Goal: Task Accomplishment & Management: Complete application form

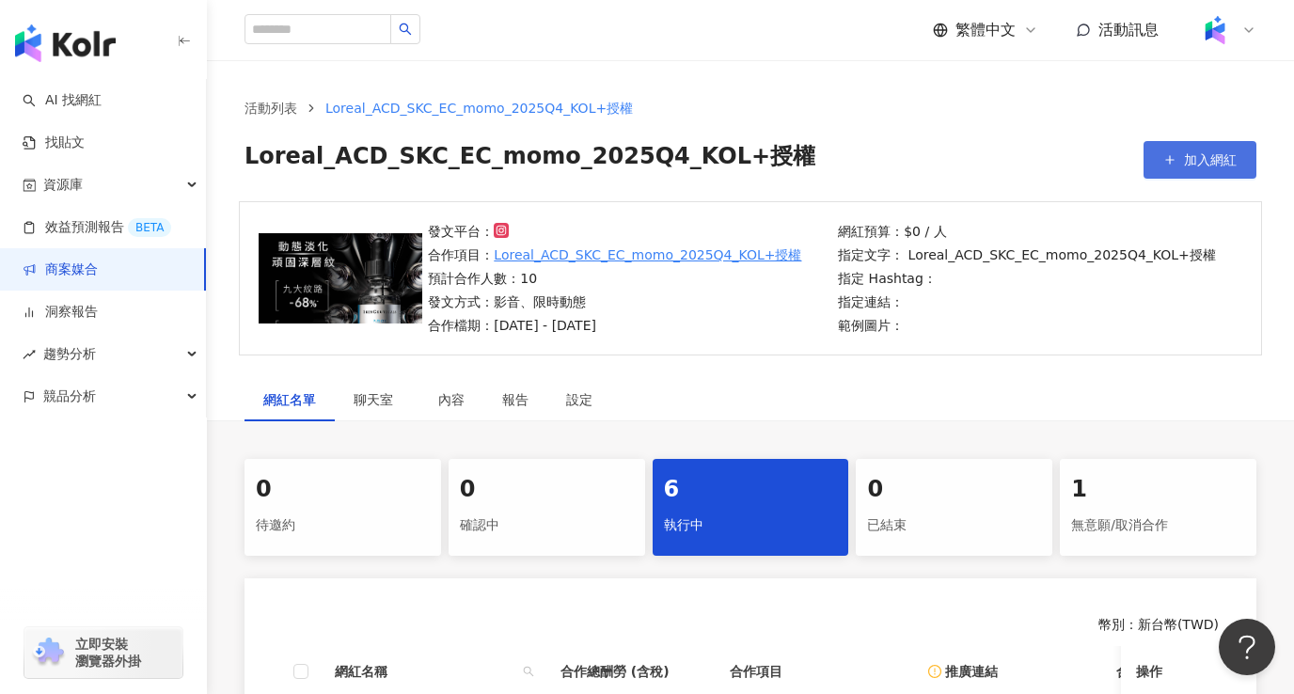
click at [1211, 158] on span "加入網紅" at bounding box center [1210, 159] width 53 height 15
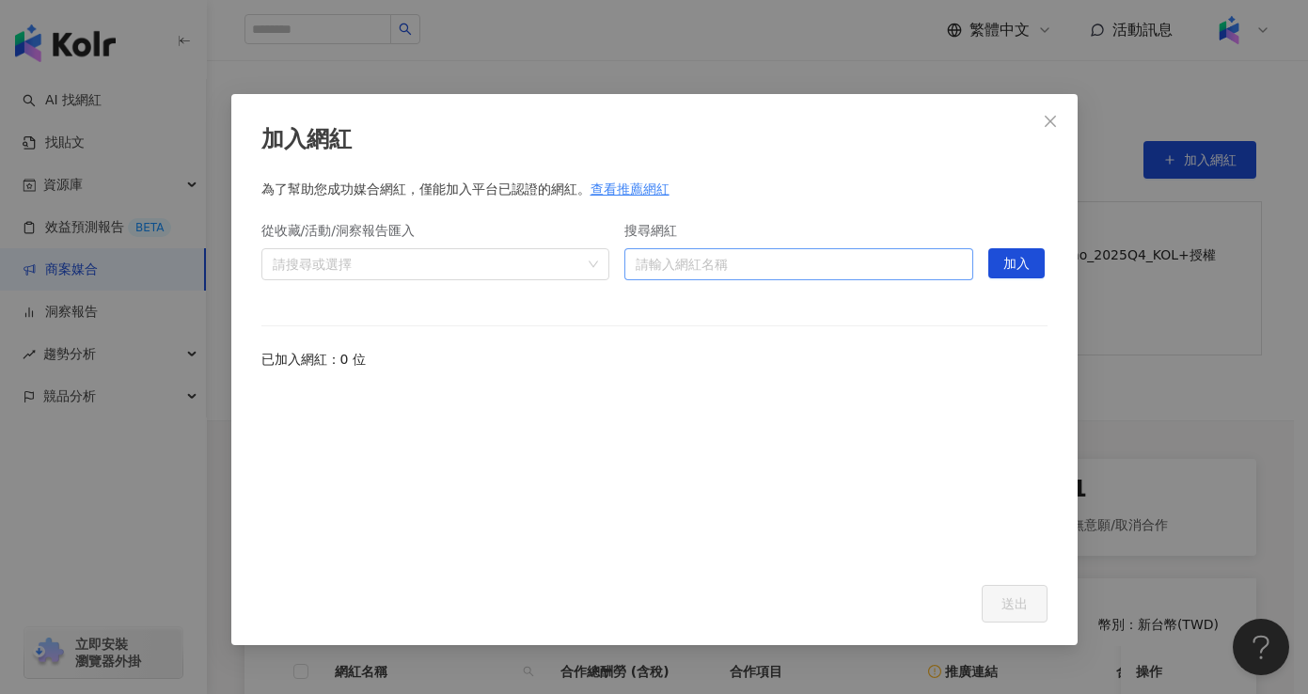
click at [776, 259] on input "搜尋網紅" at bounding box center [799, 264] width 326 height 30
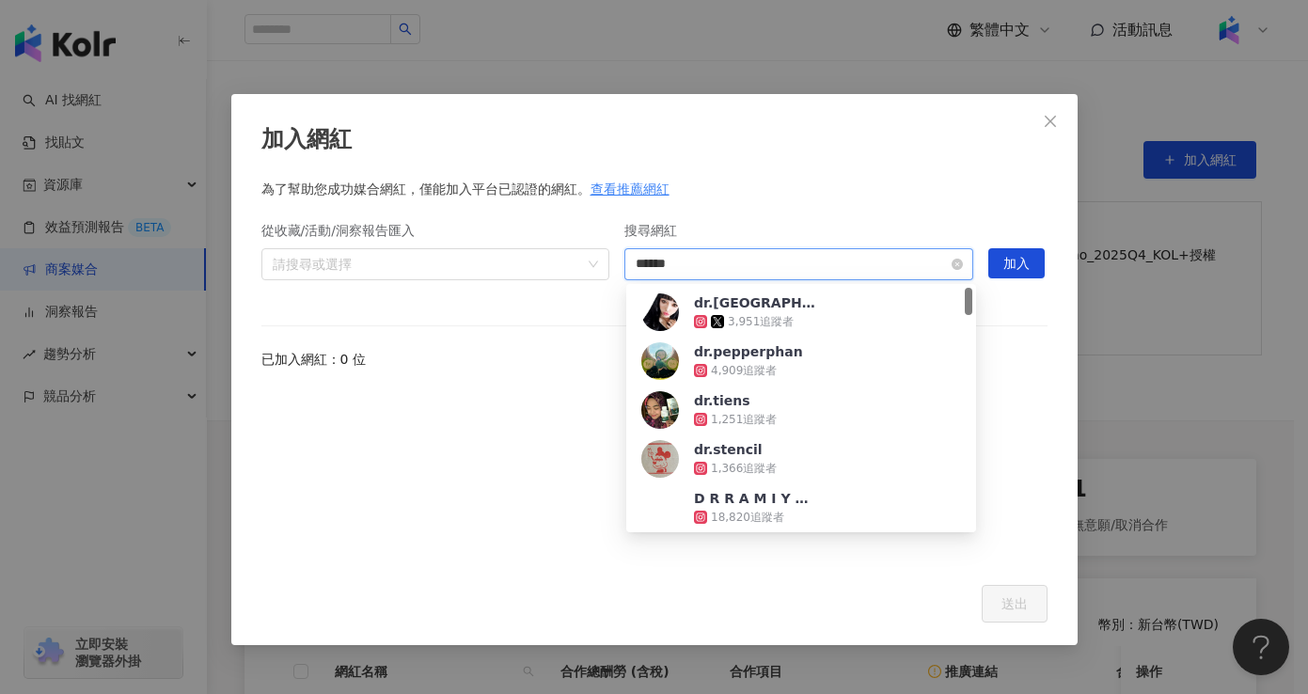
type input "*******"
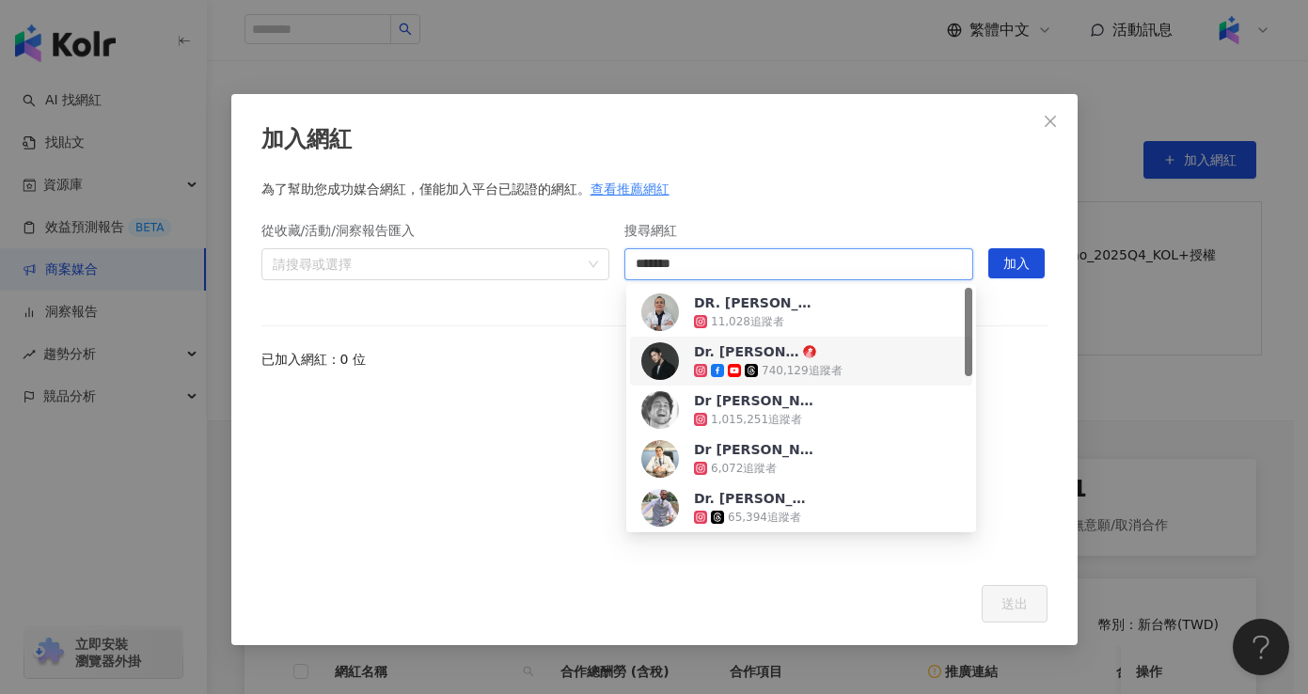
click at [849, 358] on div "Dr. [PERSON_NAME] 6 740,129 追蹤者" at bounding box center [802, 361] width 320 height 38
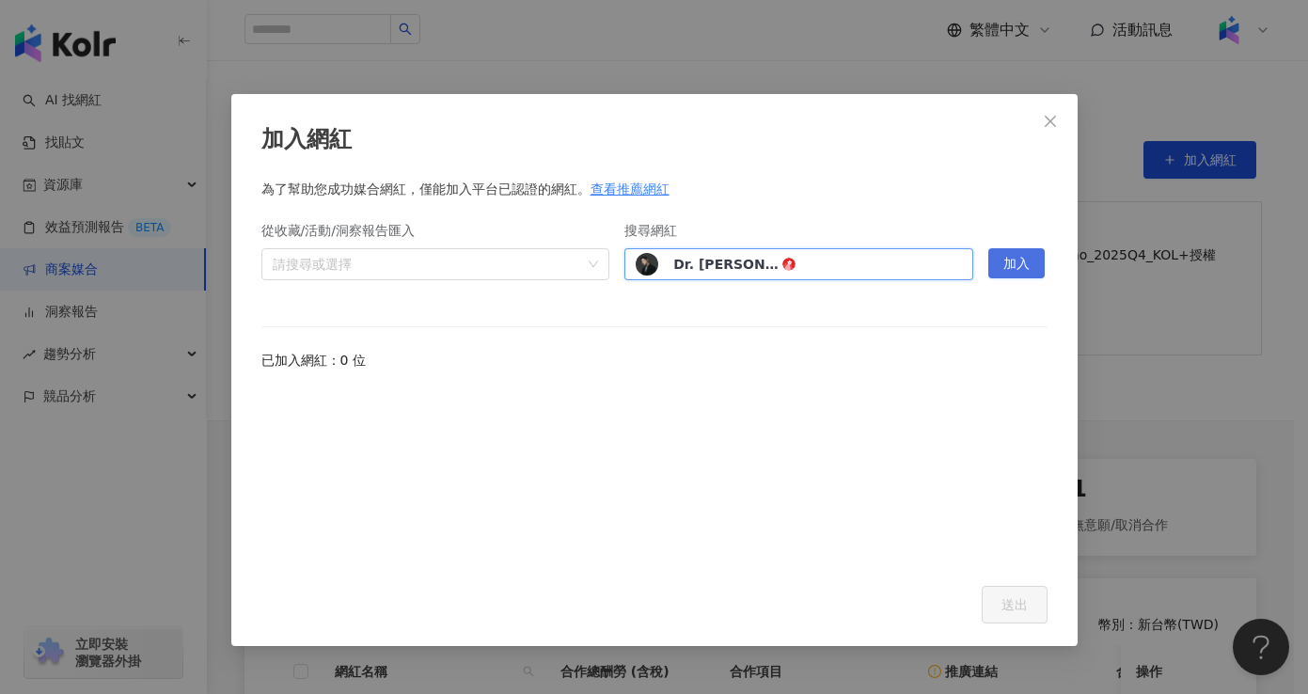
click at [1017, 263] on span "加入" at bounding box center [1017, 264] width 26 height 30
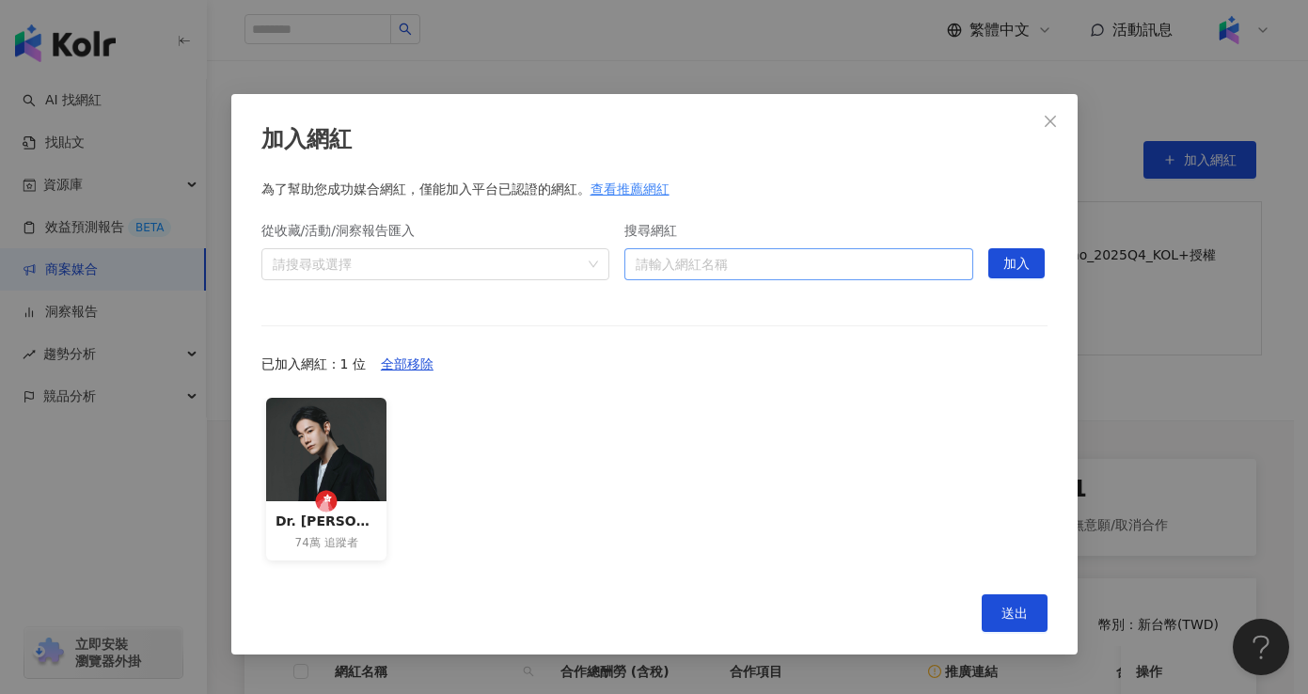
click at [777, 274] on input "搜尋網紅" at bounding box center [799, 264] width 326 height 30
type input "*"
type input "***"
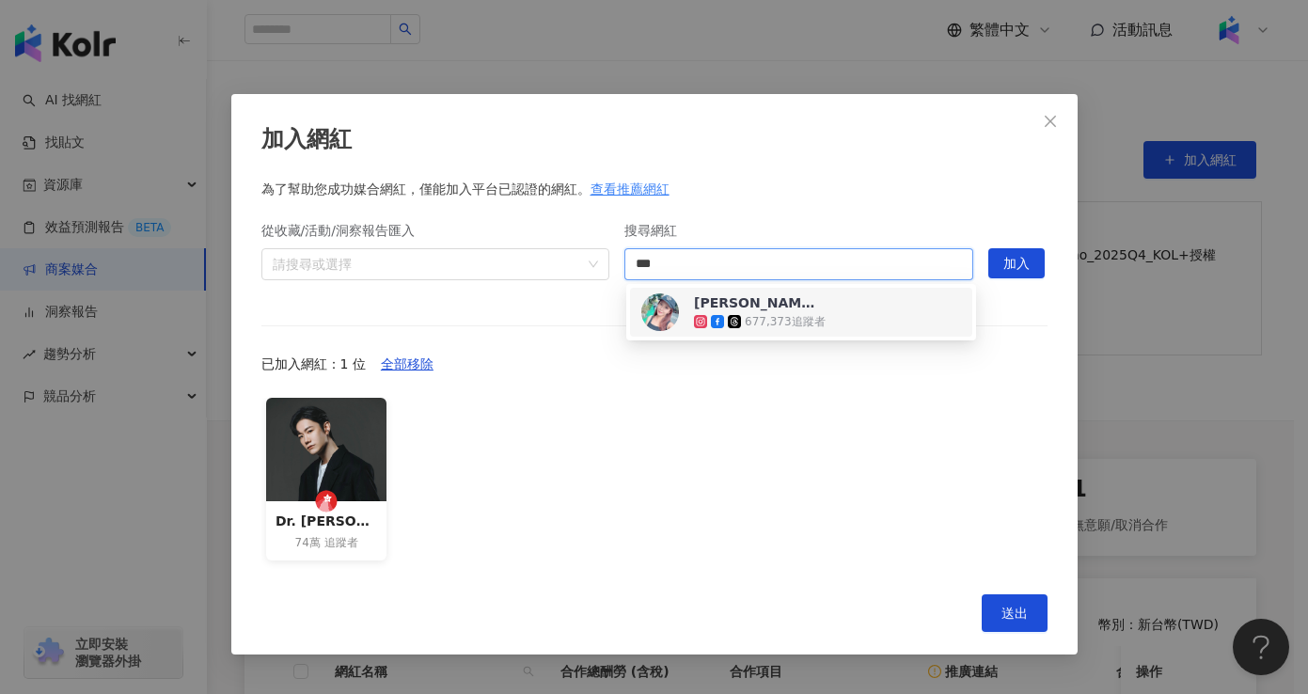
click at [793, 314] on div "677,373 追蹤者" at bounding box center [785, 322] width 81 height 16
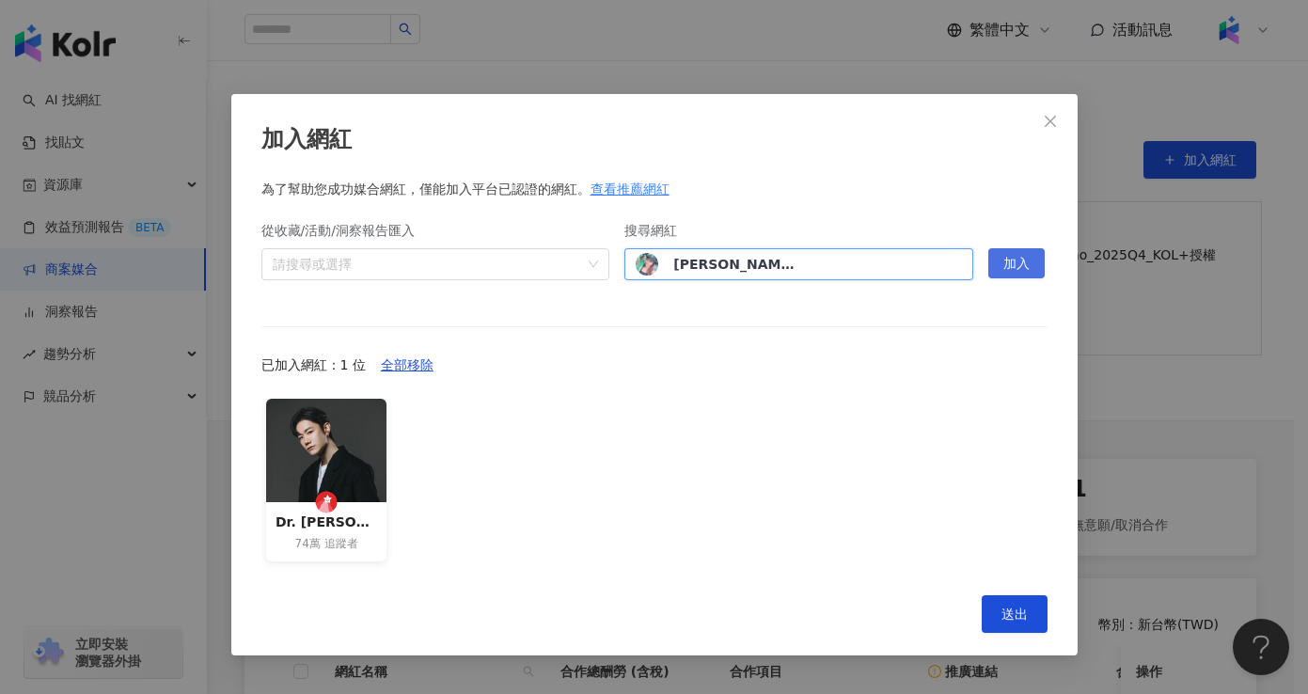
click at [1015, 269] on span "加入" at bounding box center [1017, 264] width 26 height 30
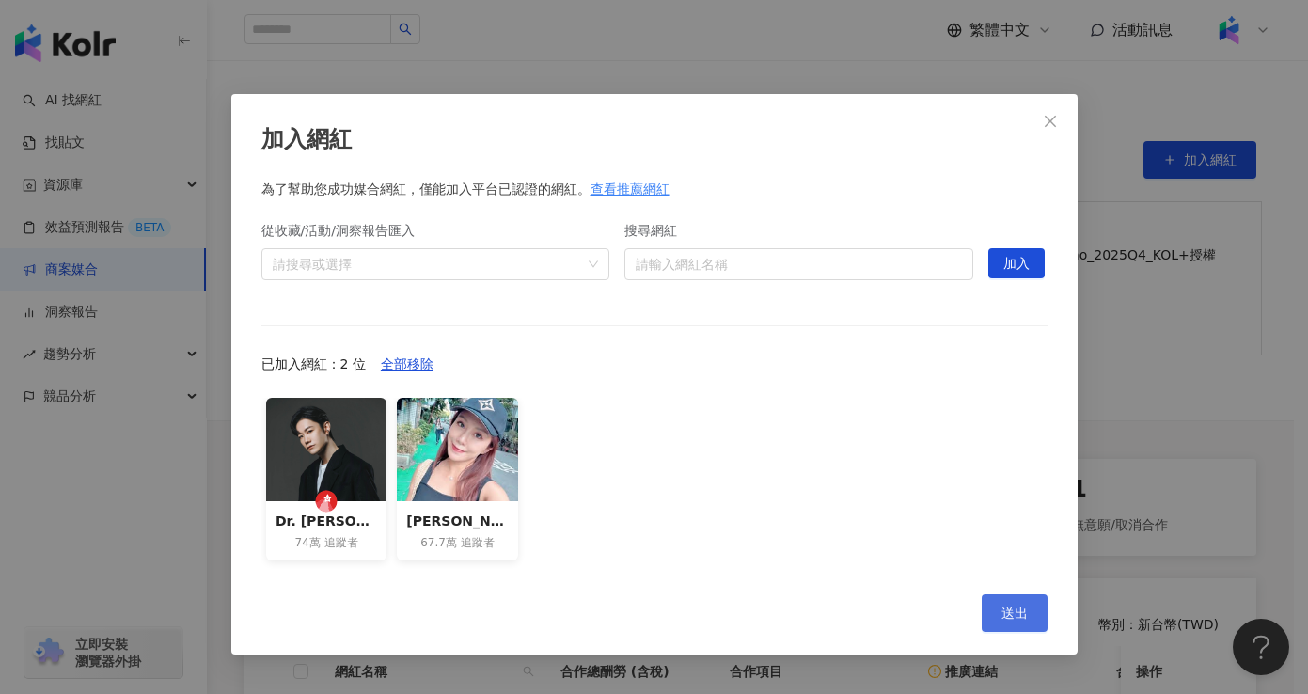
click at [1007, 624] on button "送出" at bounding box center [1015, 614] width 66 height 38
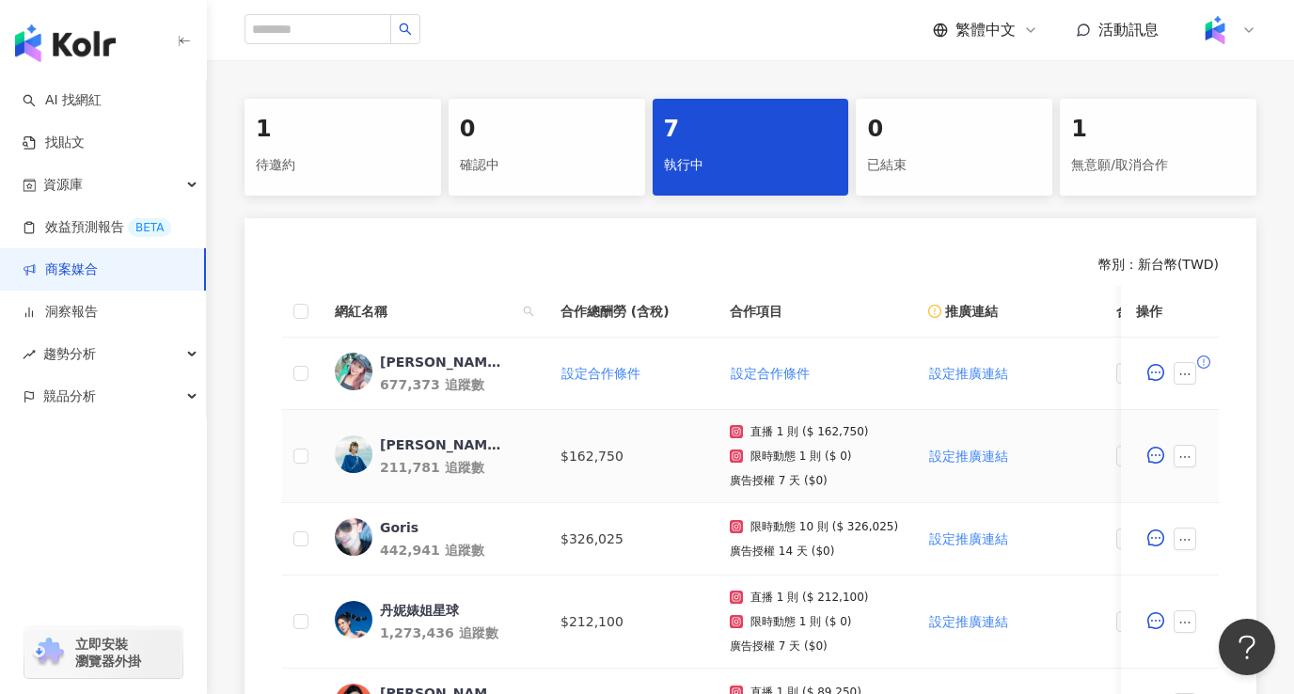
scroll to position [305, 0]
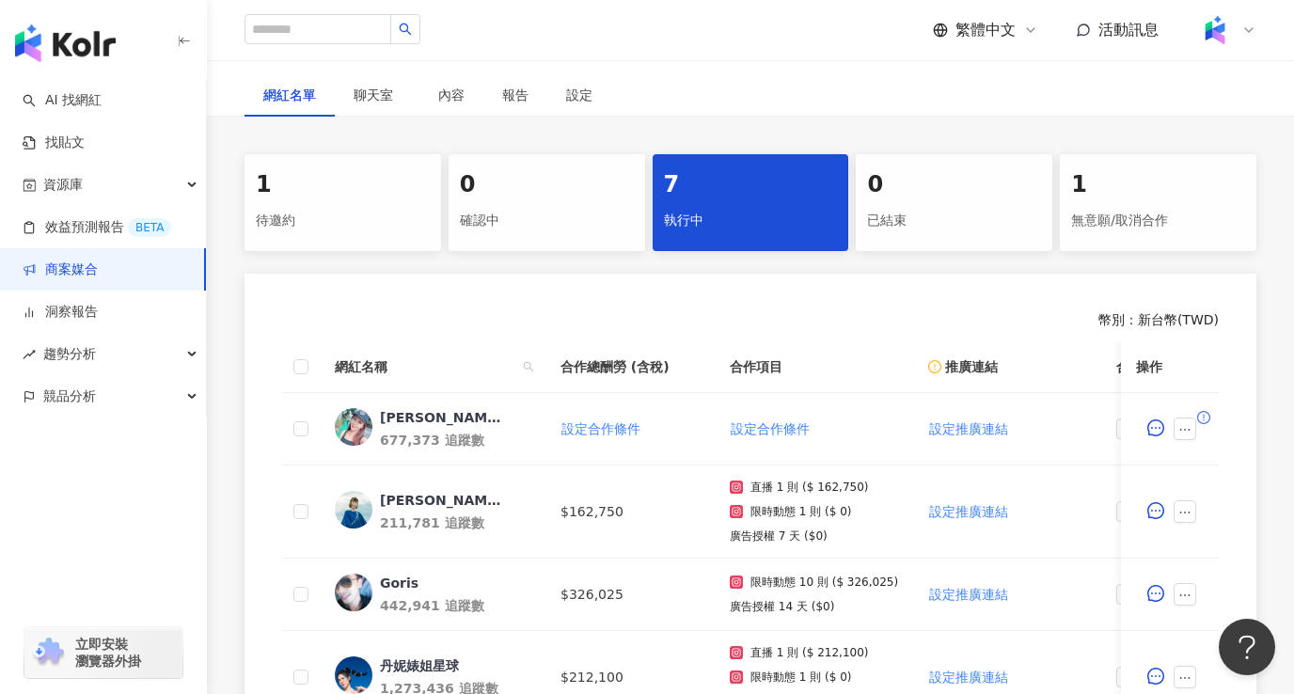
click at [381, 228] on div "待邀約" at bounding box center [343, 221] width 174 height 32
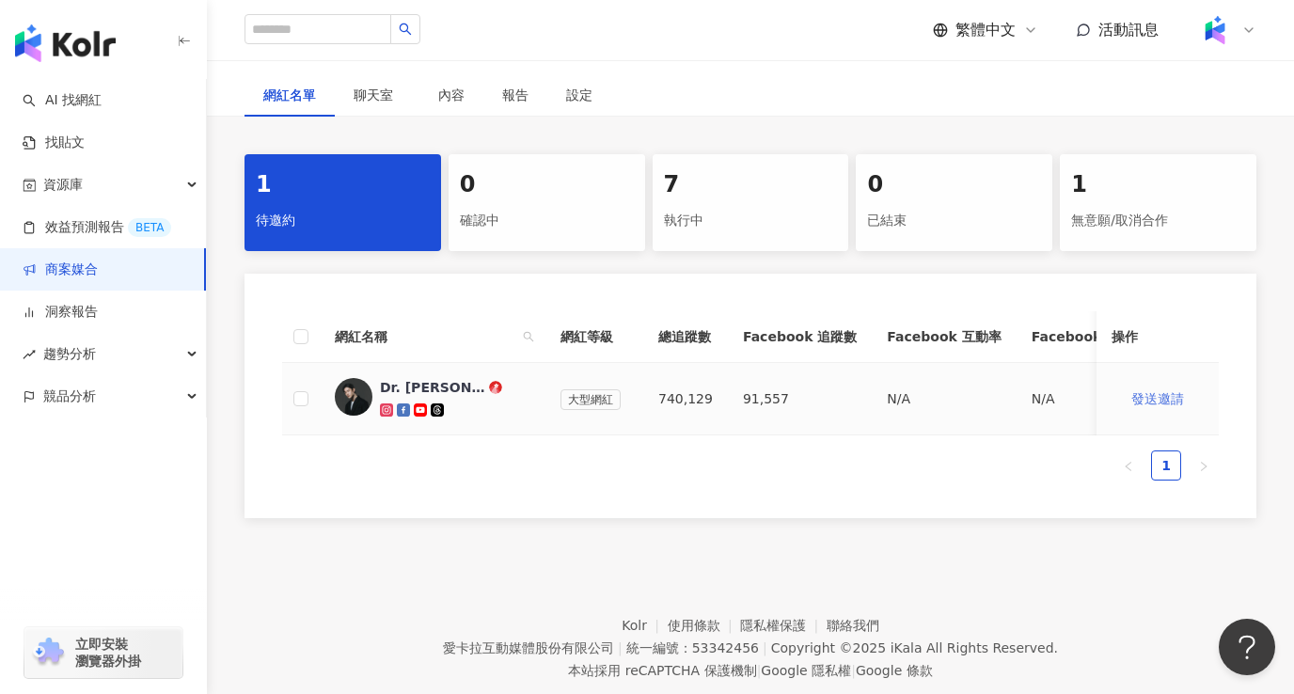
click at [1163, 400] on span "發送邀請" at bounding box center [1158, 398] width 53 height 15
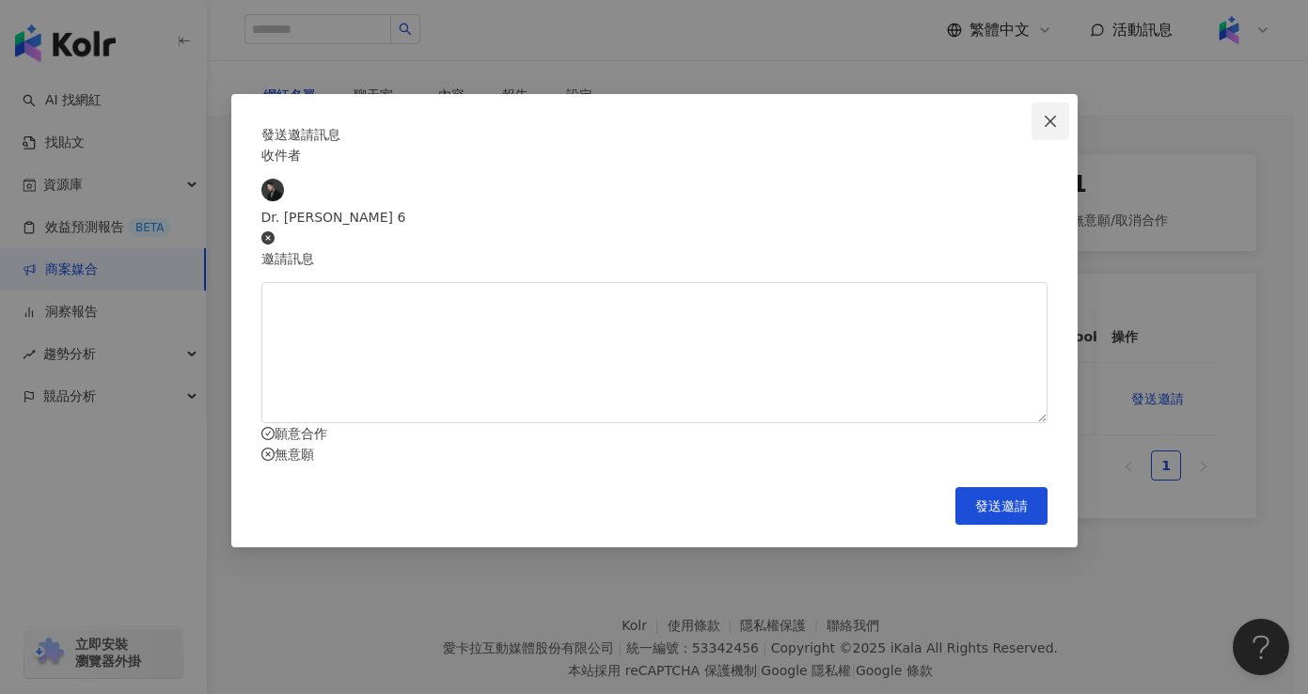
click at [1043, 126] on icon "close" at bounding box center [1050, 121] width 15 height 15
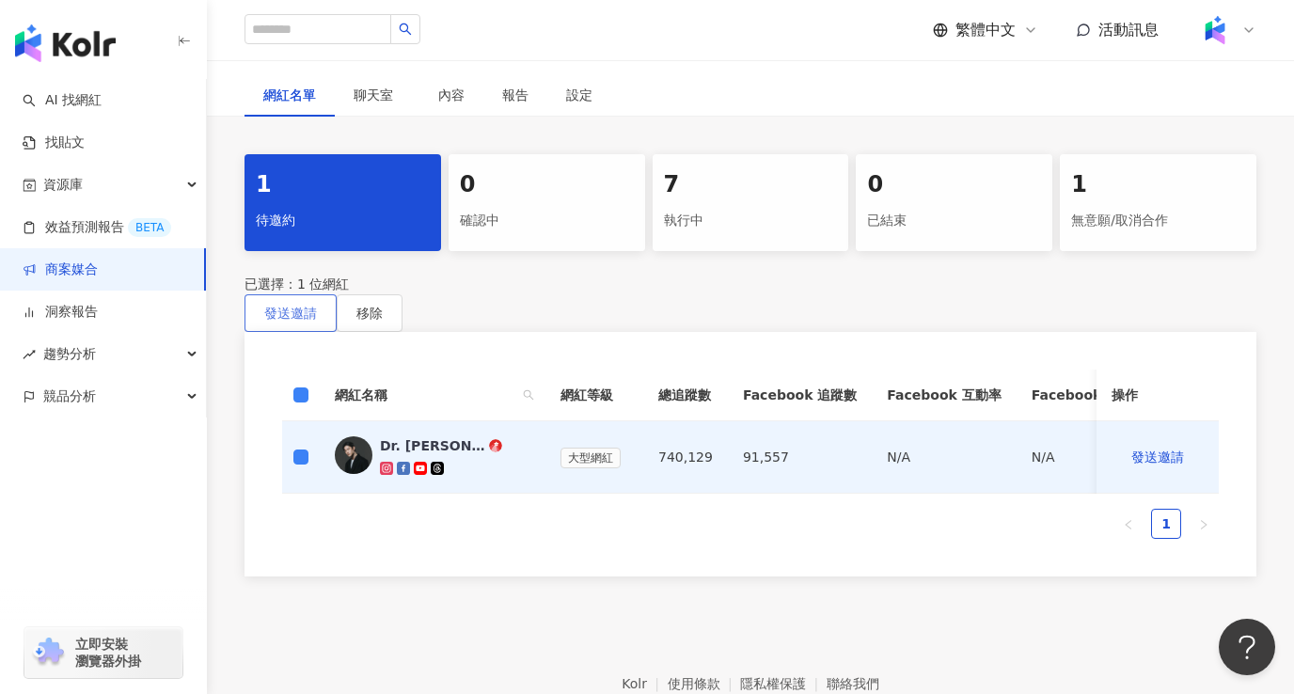
click at [337, 294] on button "發送邀請" at bounding box center [291, 313] width 92 height 38
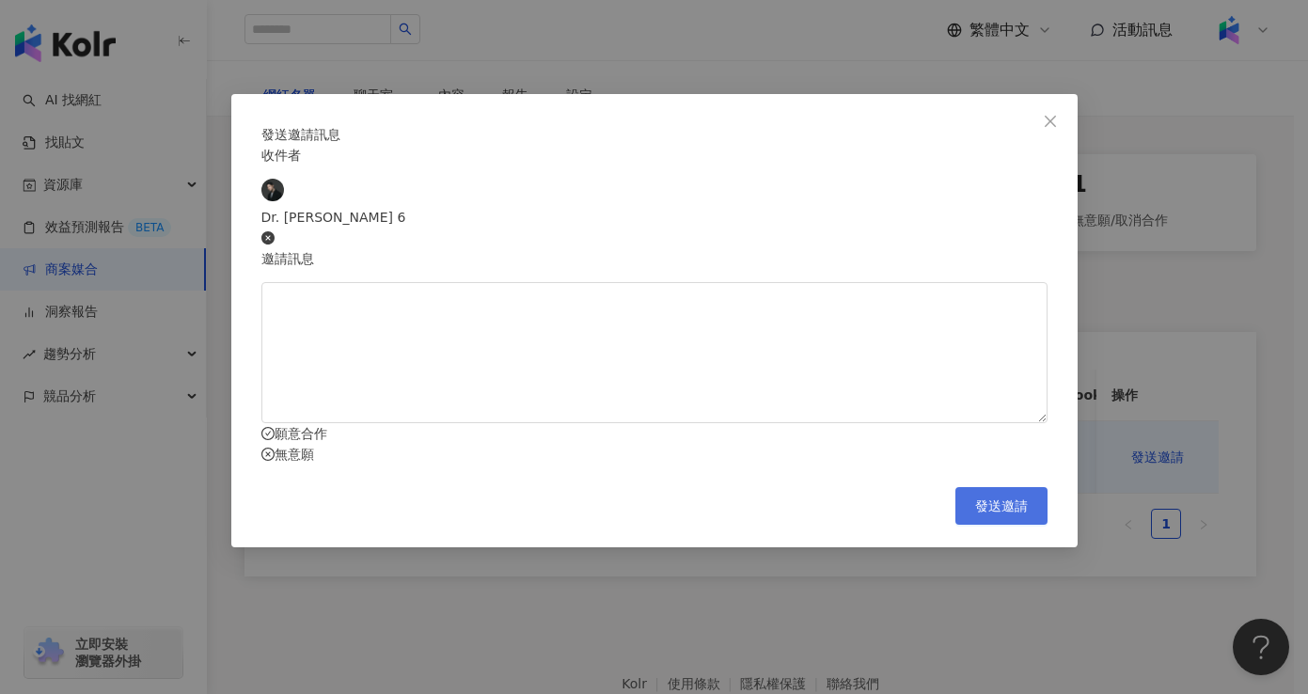
click at [1016, 514] on span "發送邀請" at bounding box center [1001, 506] width 53 height 15
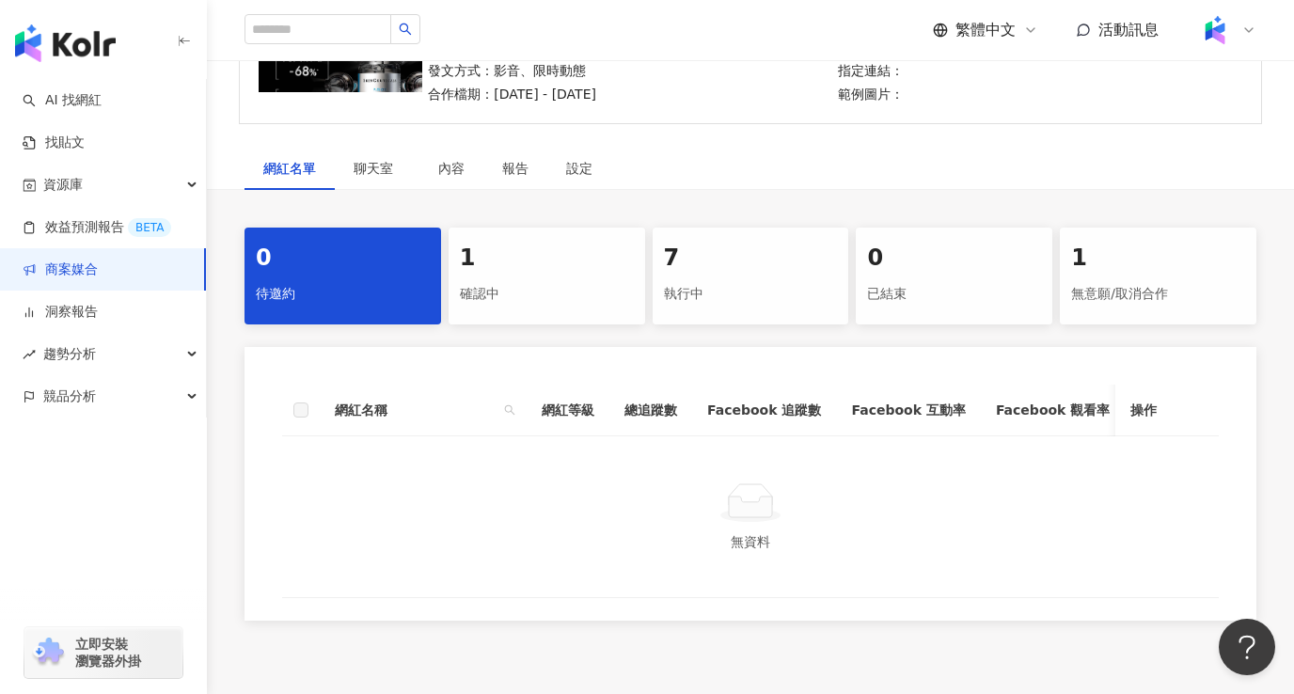
scroll to position [312, 0]
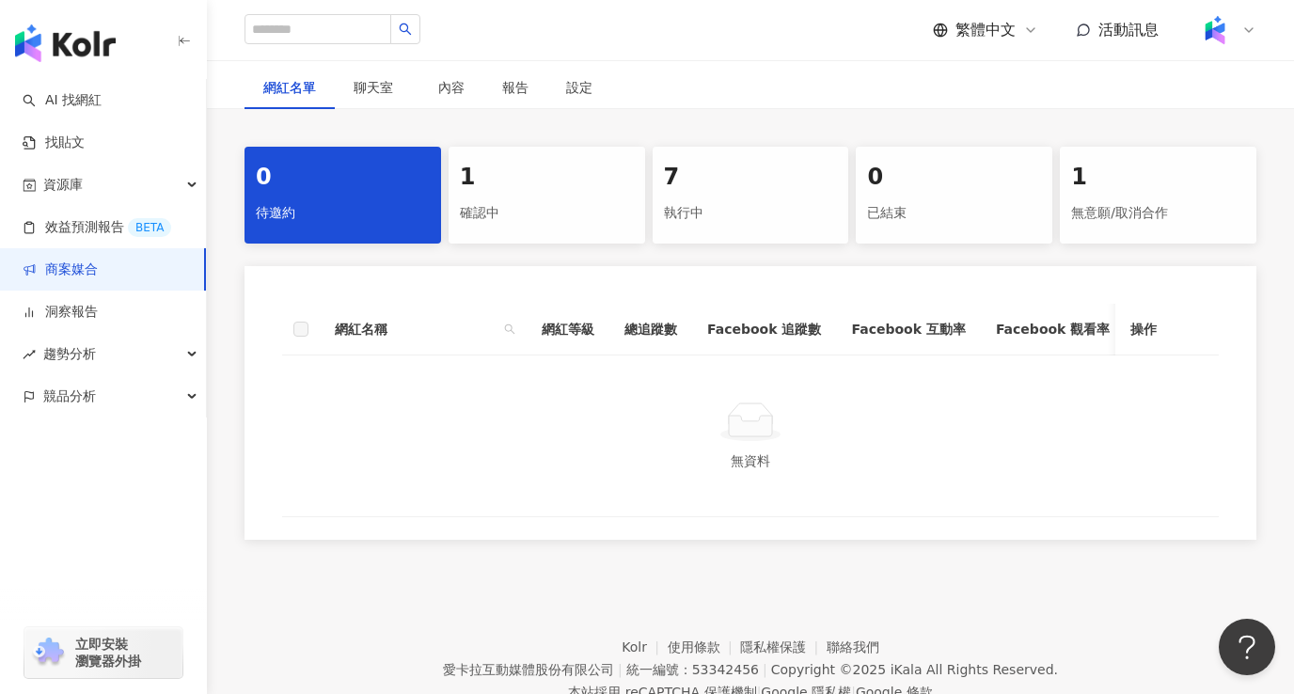
click at [563, 203] on div "確認中" at bounding box center [547, 214] width 174 height 32
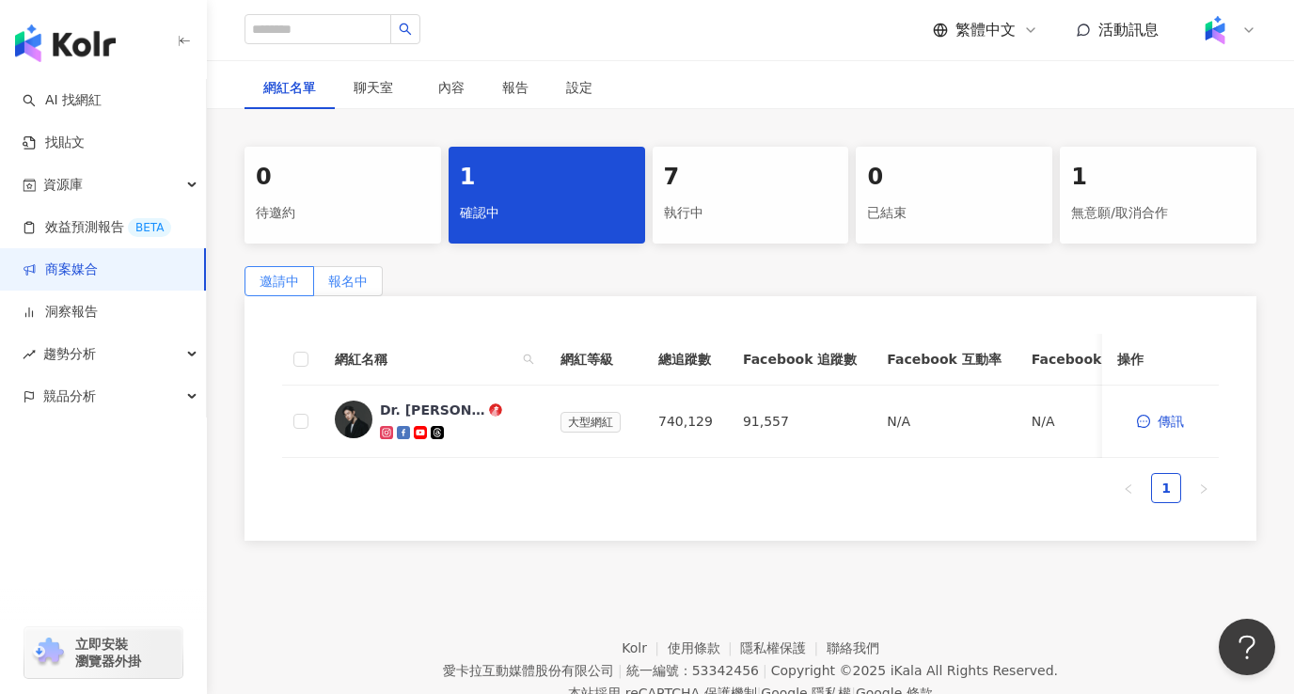
click at [368, 278] on span "報名中" at bounding box center [348, 281] width 40 height 15
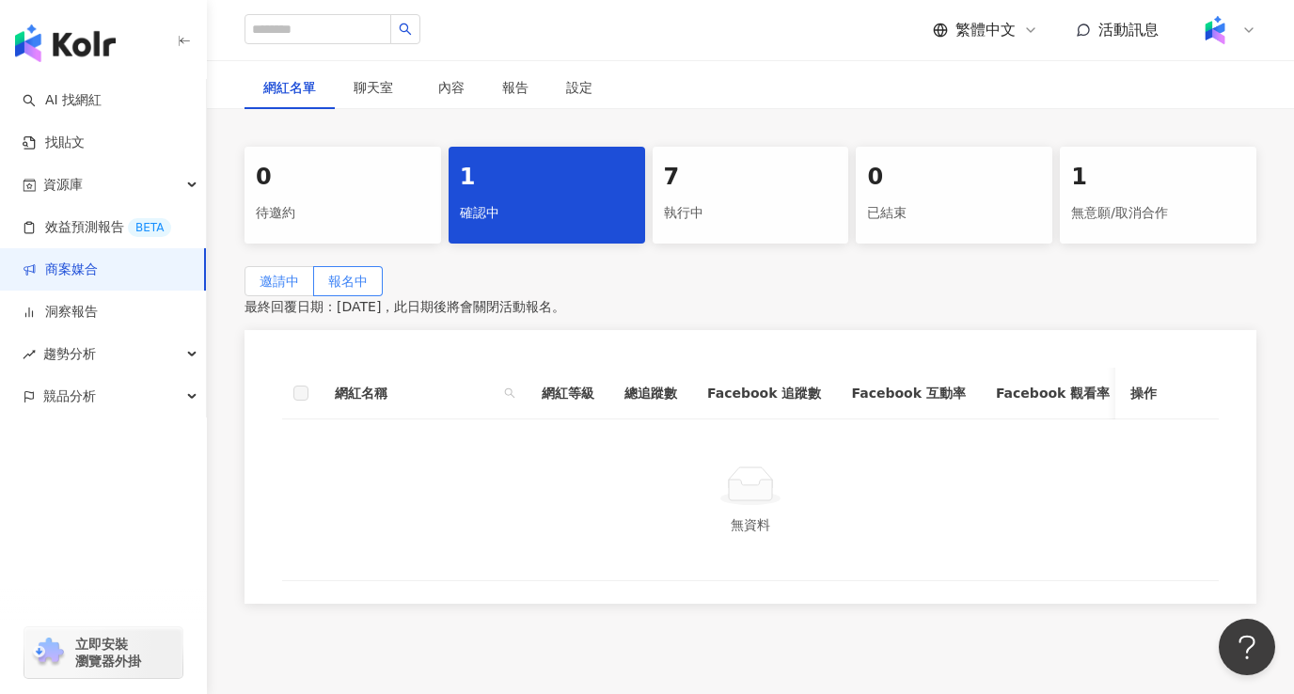
click at [299, 285] on span "邀請中" at bounding box center [280, 281] width 40 height 15
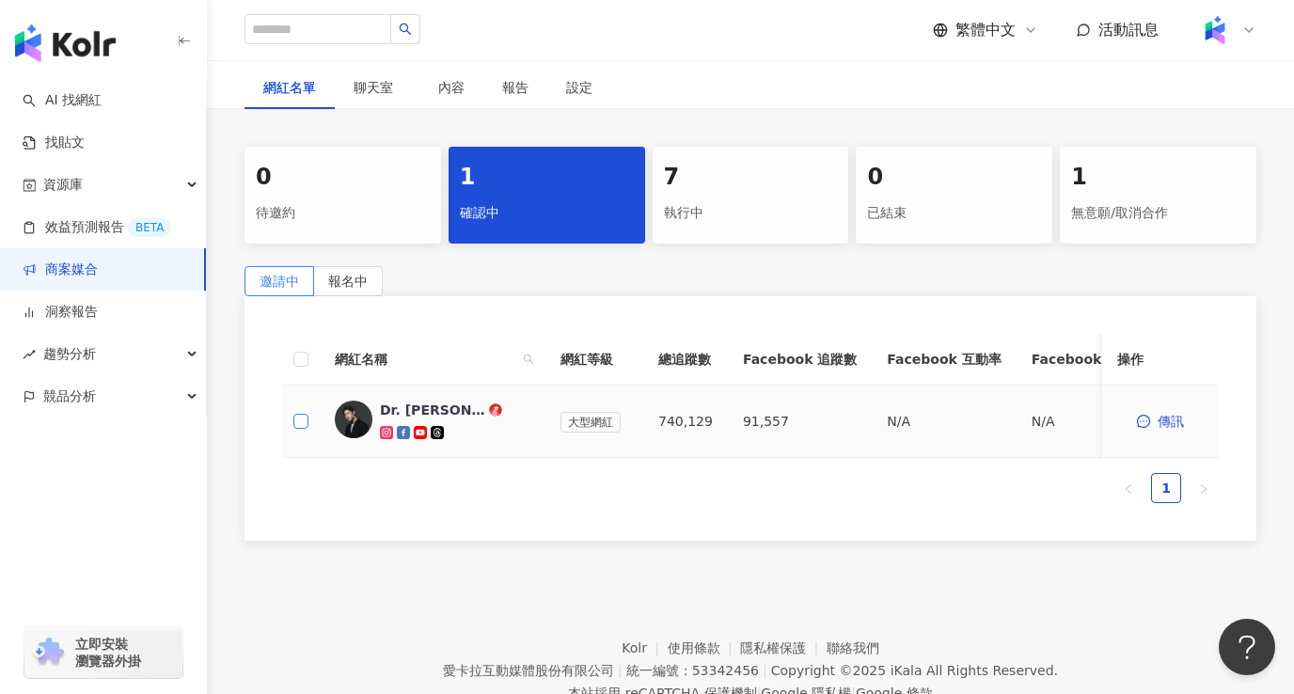
click at [305, 427] on label at bounding box center [300, 421] width 15 height 21
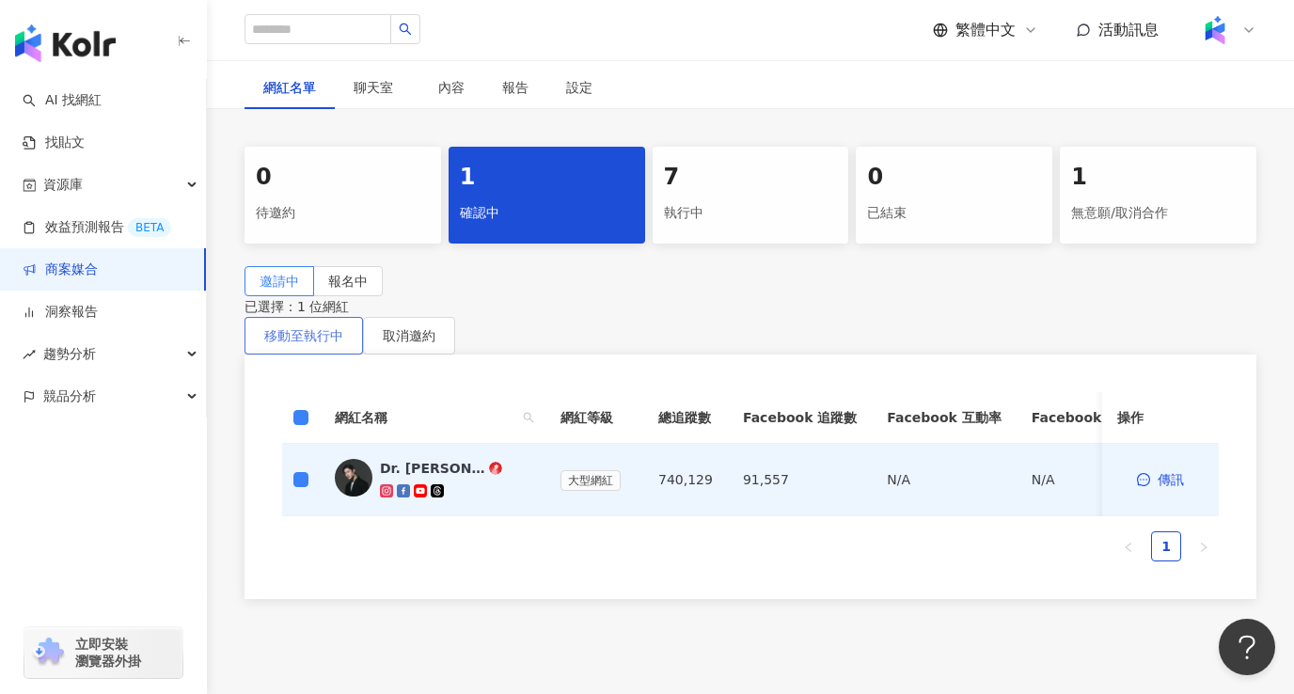
click at [343, 343] on span "移動至執行中" at bounding box center [303, 335] width 79 height 15
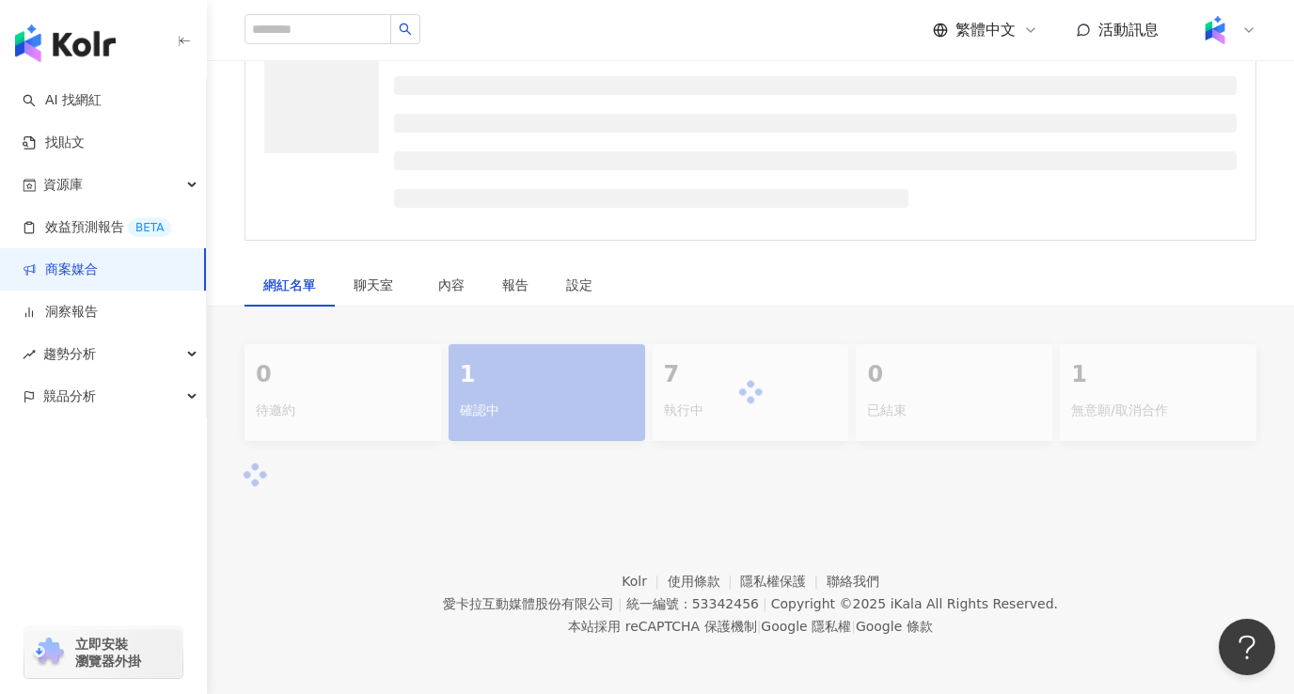
scroll to position [312, 0]
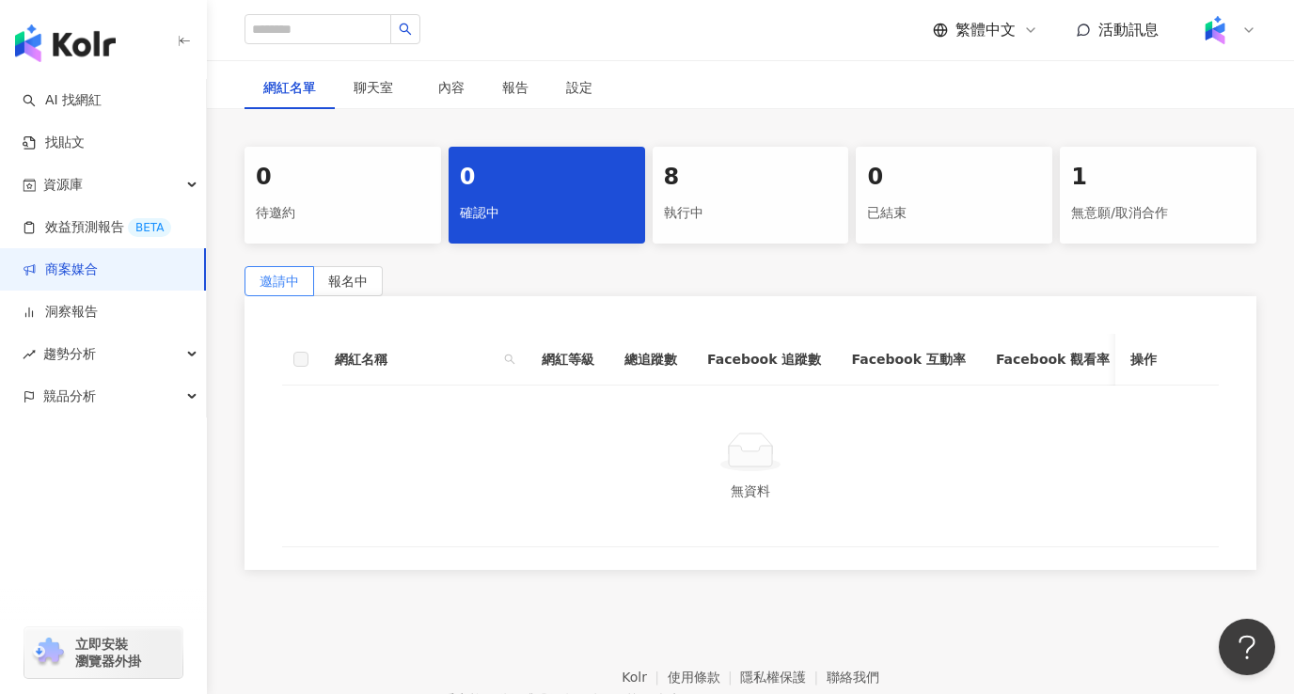
click at [702, 215] on div "執行中" at bounding box center [751, 214] width 174 height 32
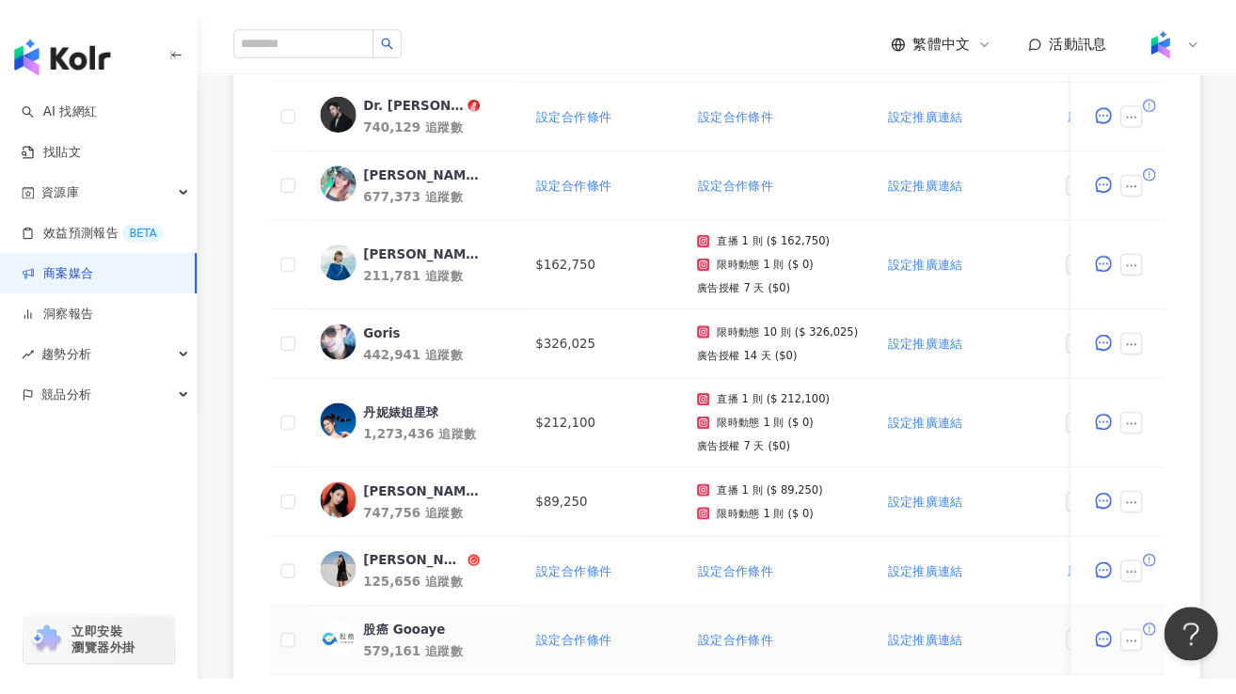
scroll to position [538, 0]
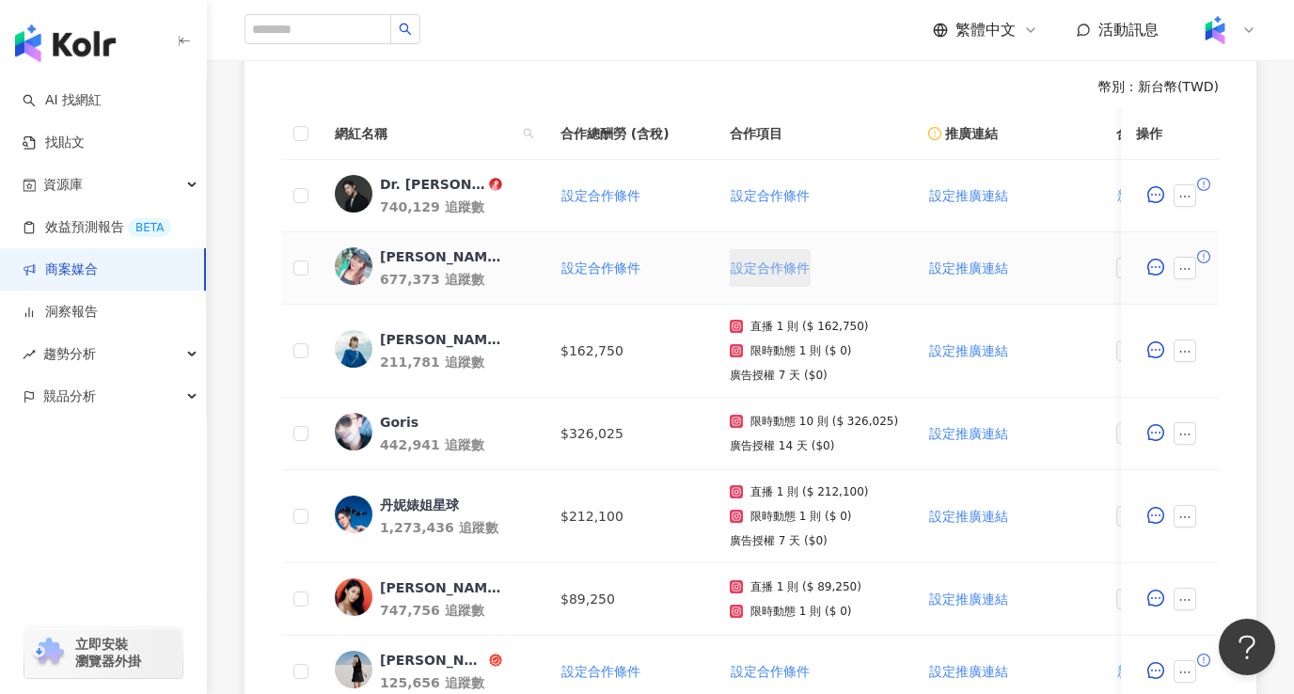
click at [762, 261] on span "設定合作條件" at bounding box center [770, 268] width 79 height 15
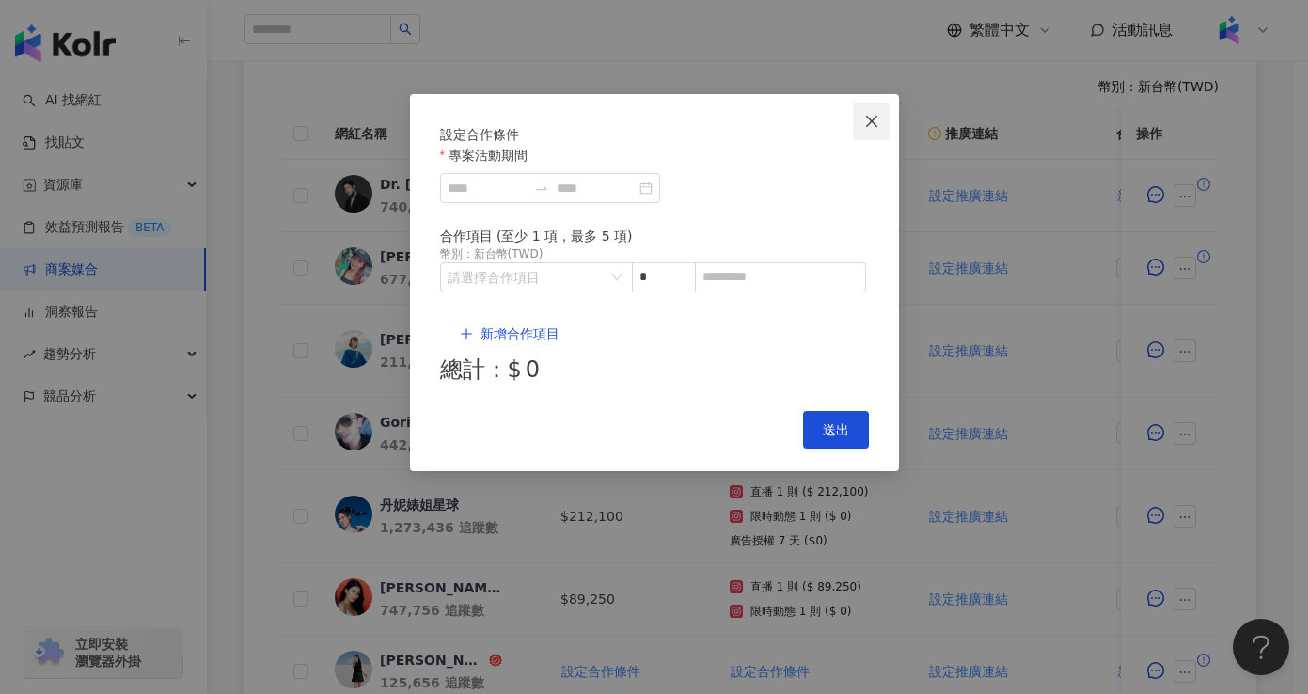
click at [866, 114] on icon "close" at bounding box center [871, 121] width 15 height 15
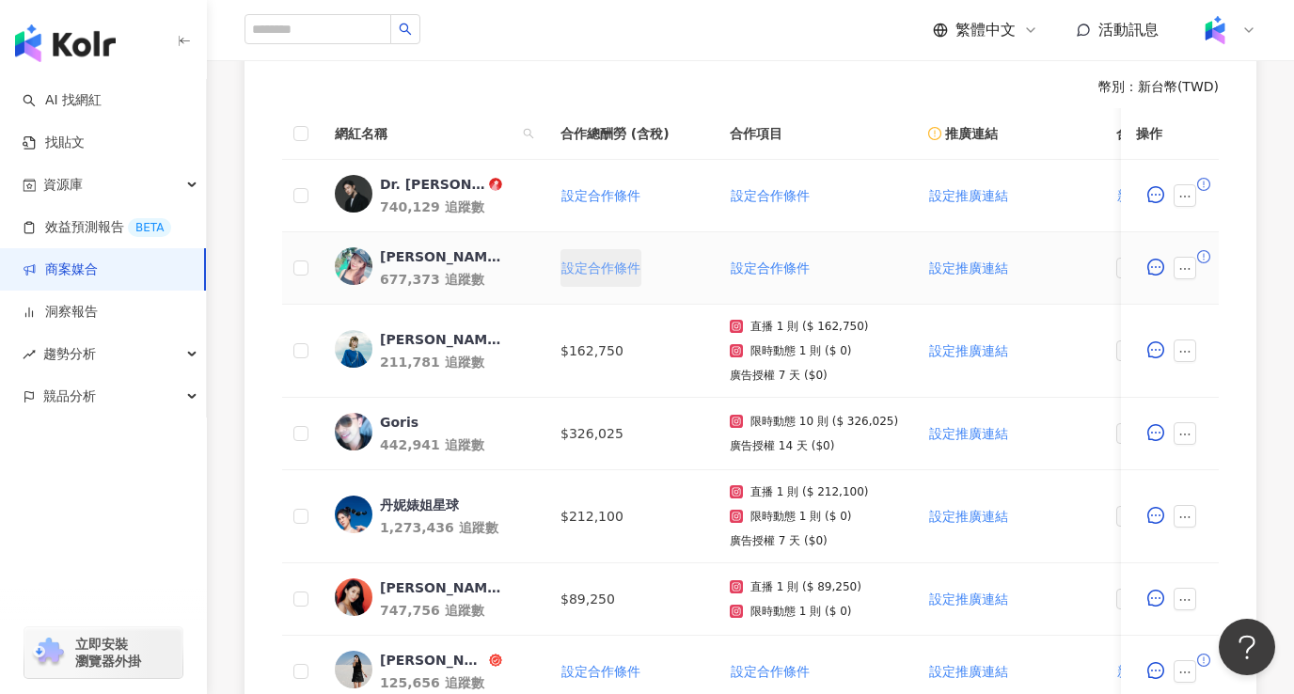
click at [638, 267] on span "設定合作條件" at bounding box center [601, 268] width 79 height 15
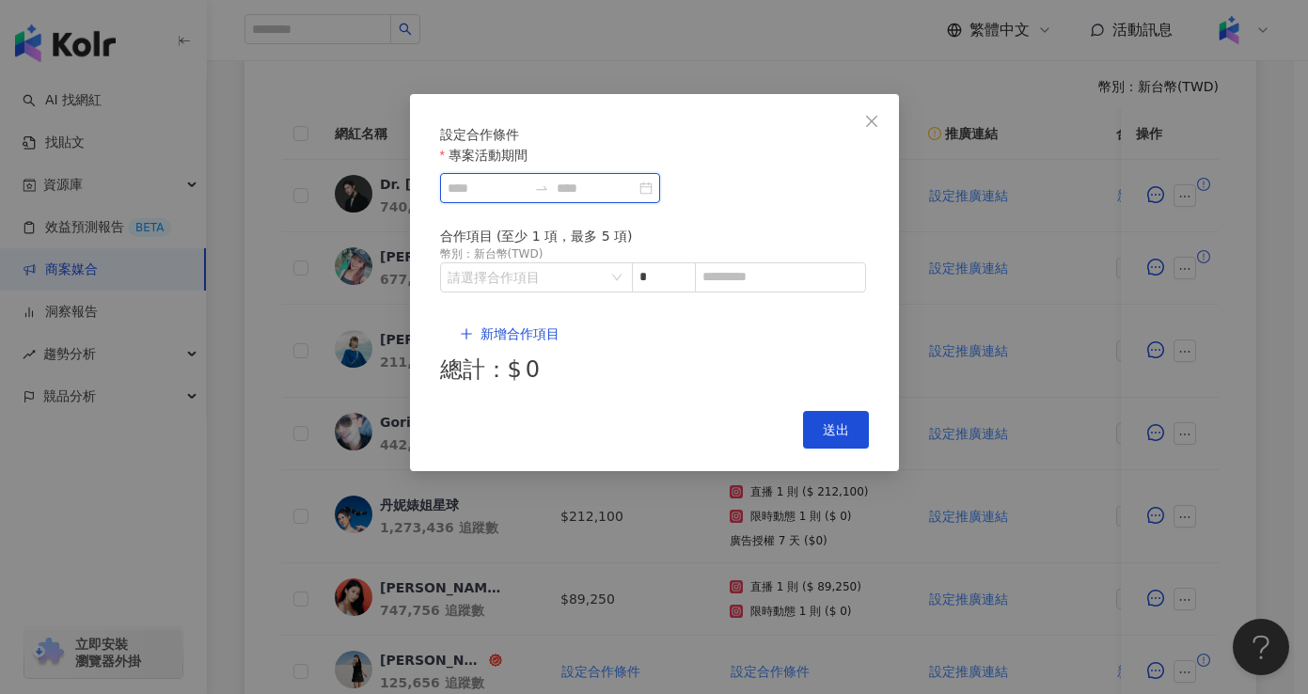
click at [527, 198] on input "專案活動期間" at bounding box center [487, 188] width 79 height 21
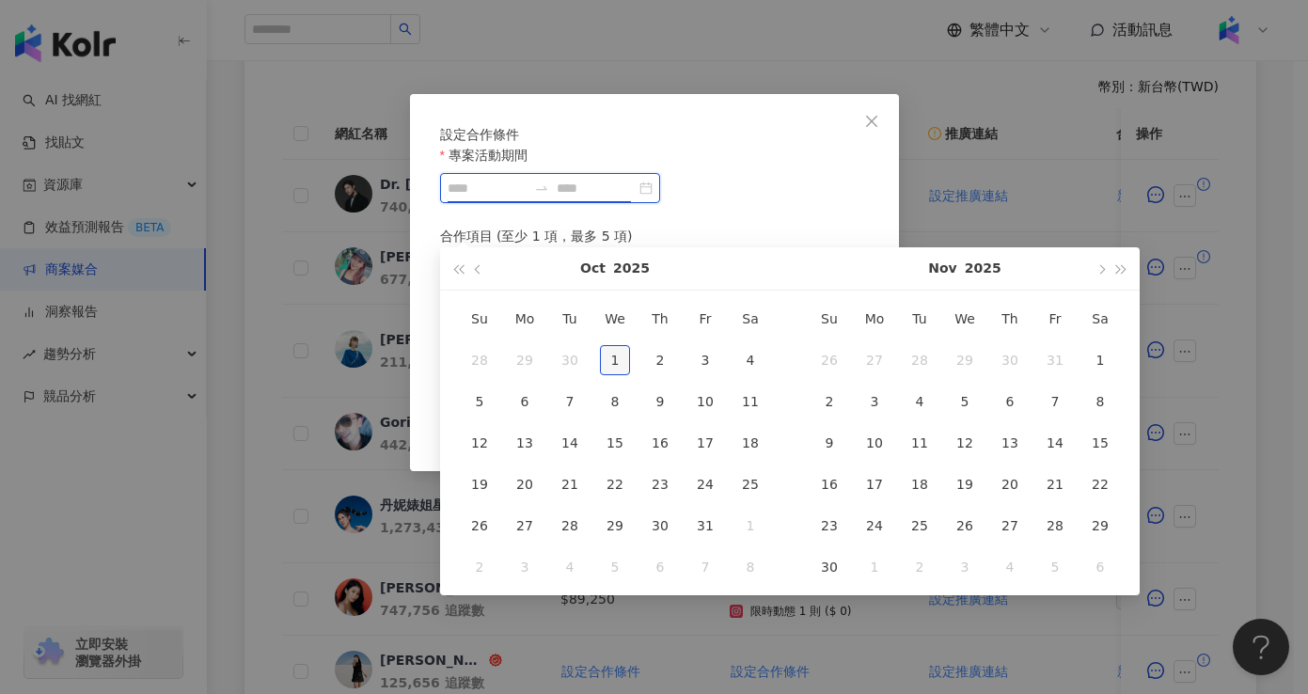
type input "**********"
click at [614, 365] on div "1" at bounding box center [615, 360] width 30 height 30
type input "**********"
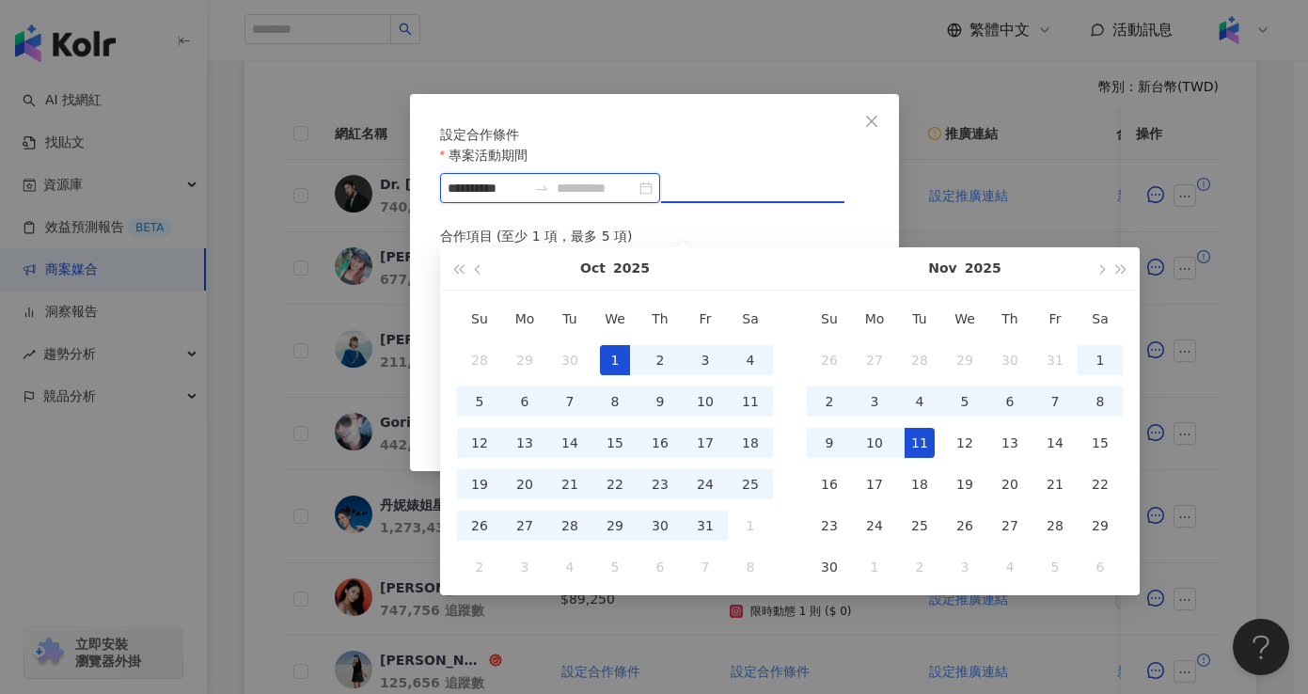
type input "**********"
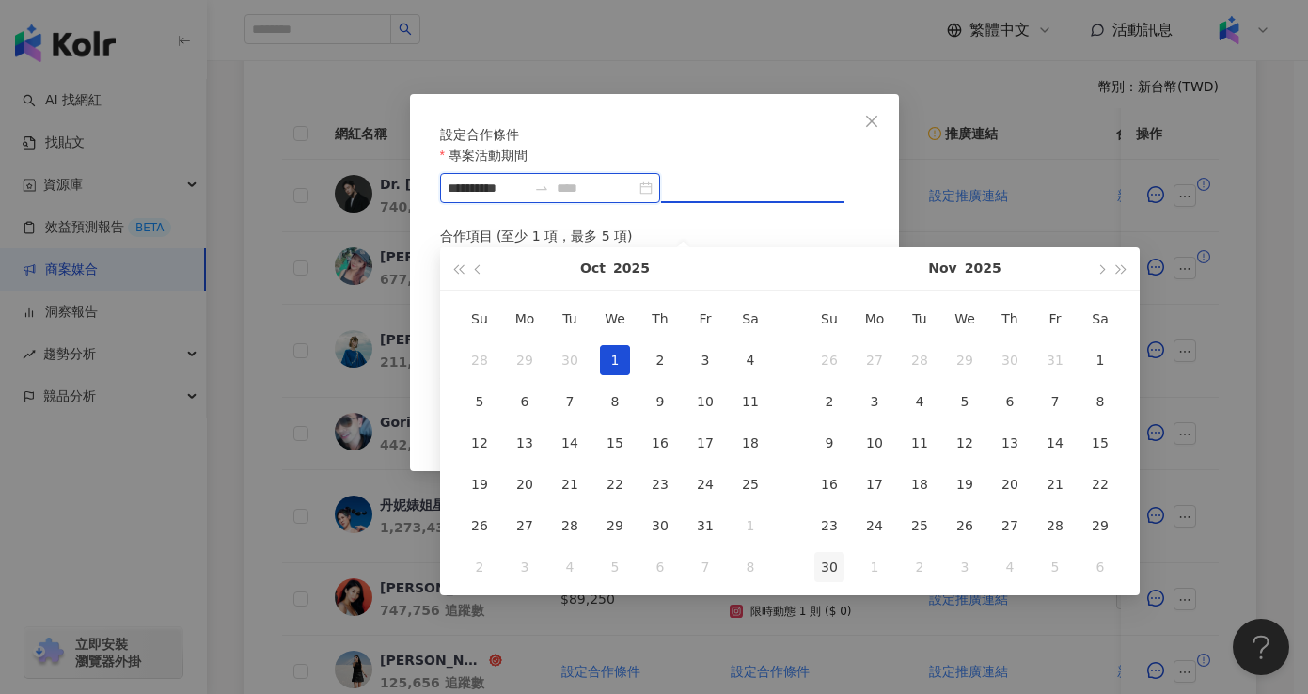
type input "**********"
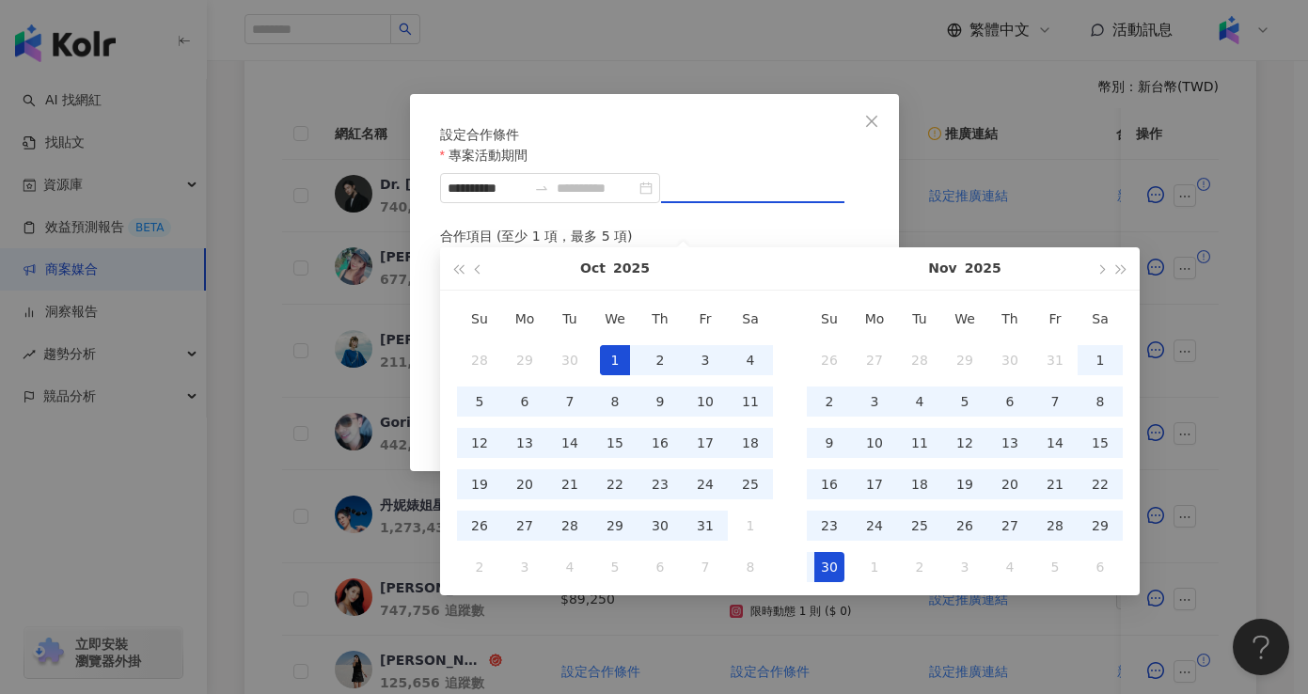
click at [826, 577] on div "30" at bounding box center [830, 567] width 30 height 30
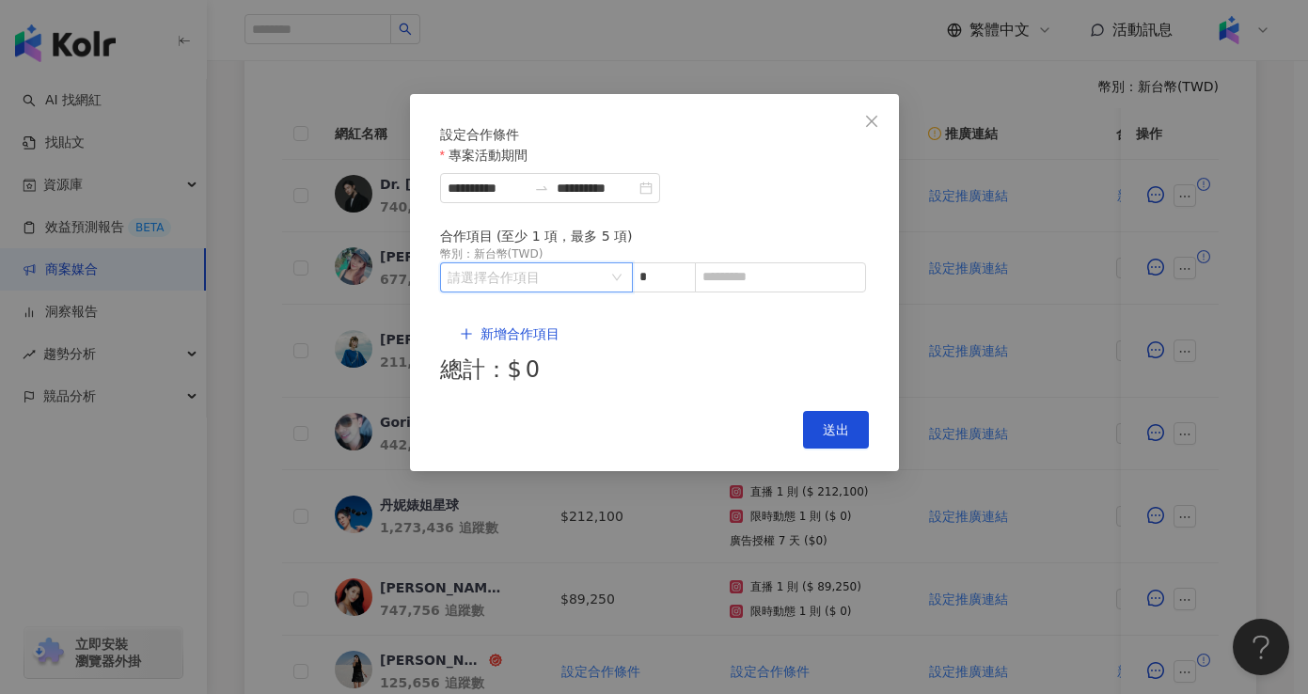
click at [556, 292] on input "search" at bounding box center [527, 277] width 158 height 28
click at [526, 347] on icon "right" at bounding box center [531, 345] width 11 height 11
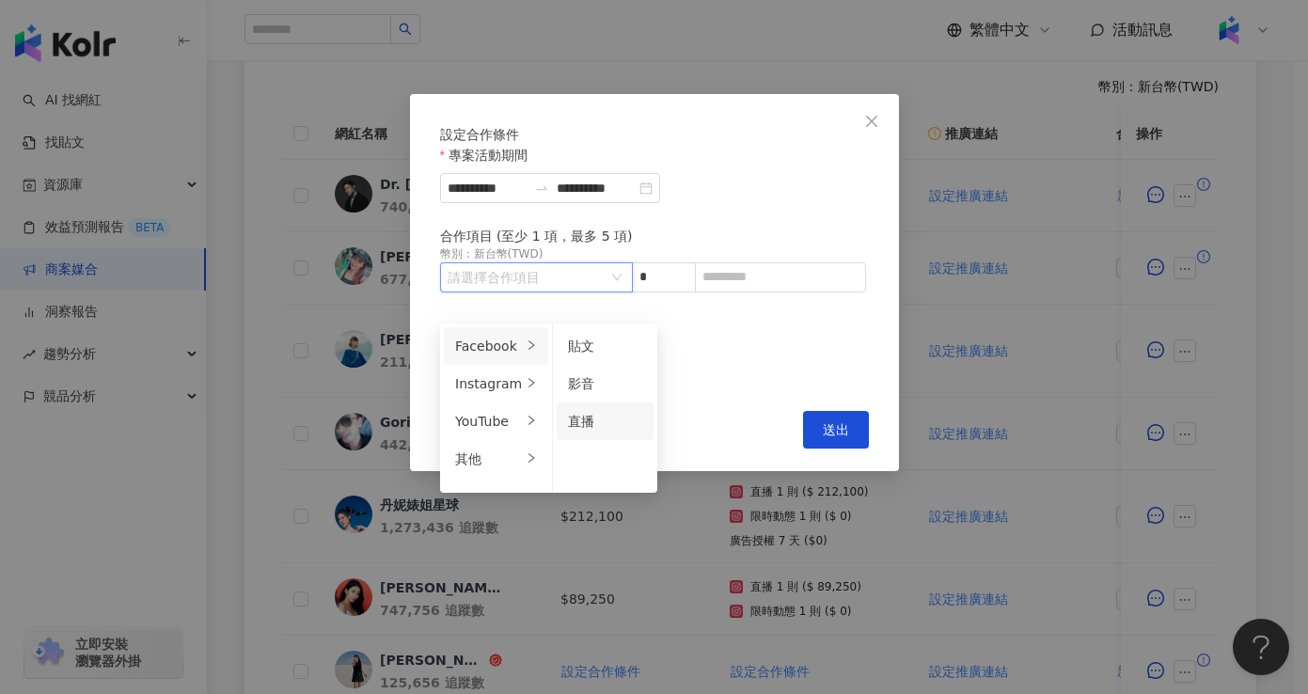
click at [600, 420] on div "直播" at bounding box center [605, 421] width 74 height 21
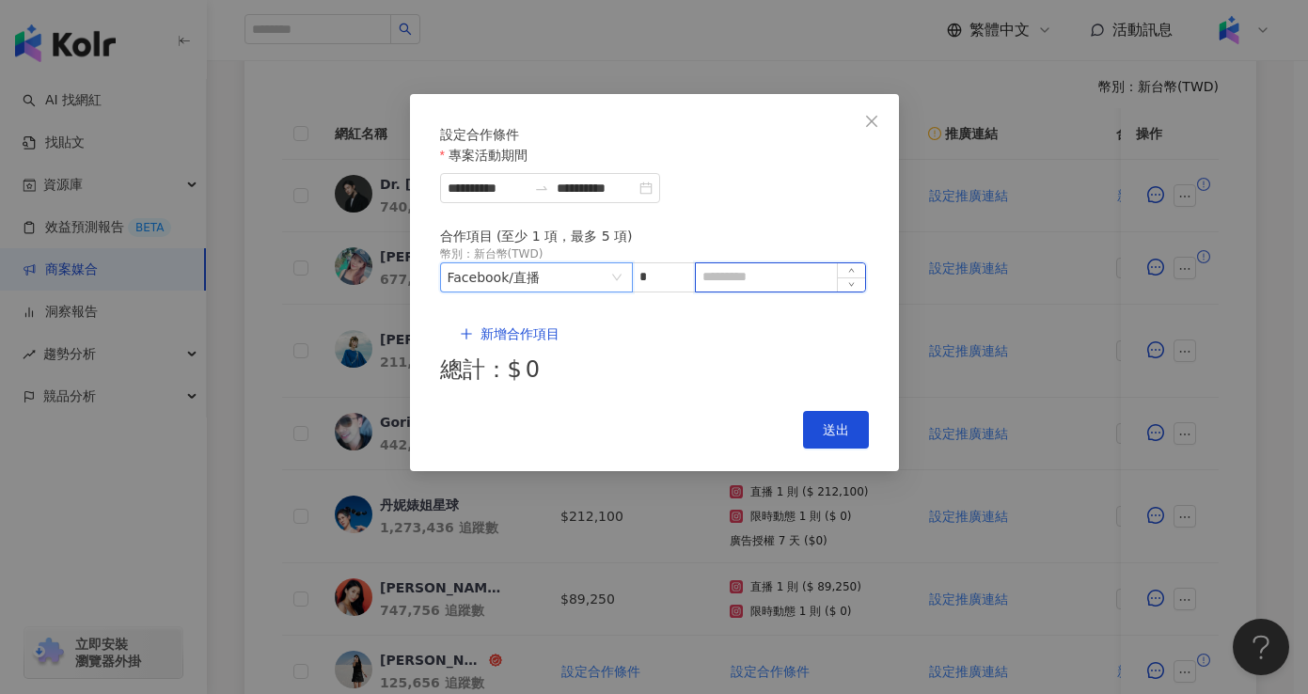
click at [769, 292] on input at bounding box center [780, 277] width 169 height 28
click at [878, 121] on icon "close" at bounding box center [871, 121] width 15 height 15
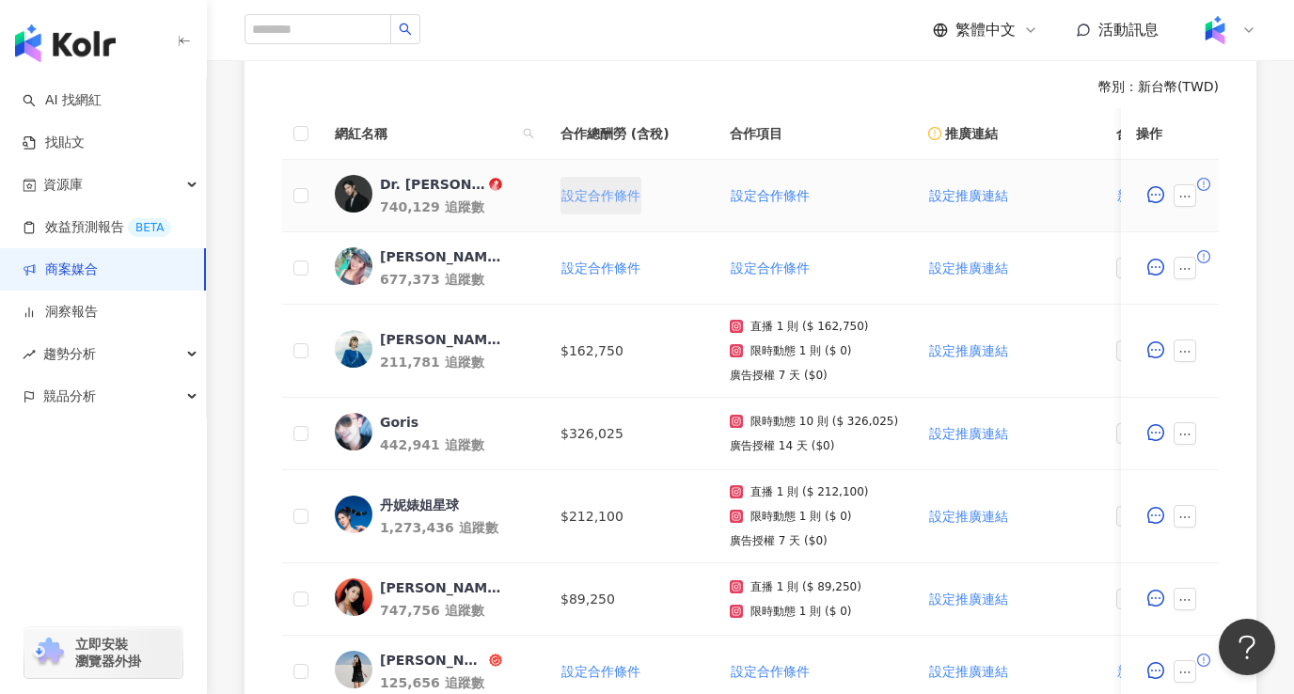
click at [629, 198] on span "設定合作條件" at bounding box center [601, 195] width 79 height 15
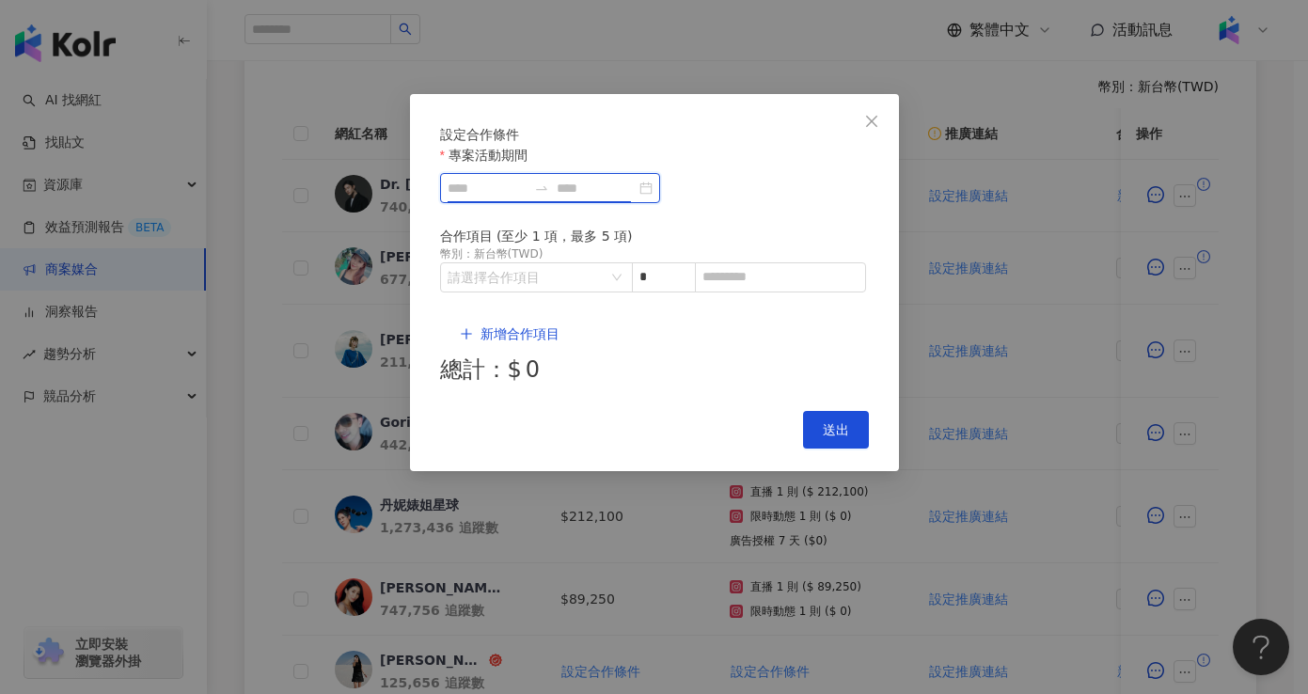
click at [527, 198] on input "專案活動期間" at bounding box center [487, 188] width 79 height 21
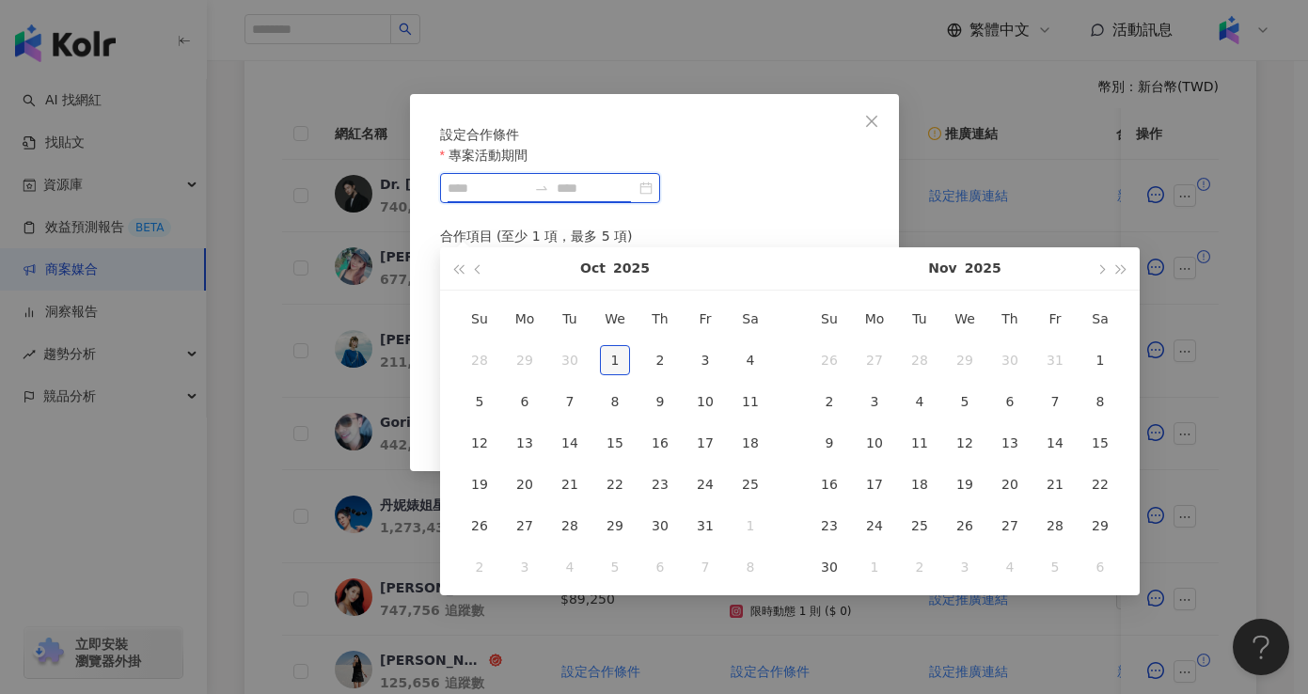
type input "**********"
click at [621, 355] on div "1" at bounding box center [615, 360] width 30 height 30
type input "**********"
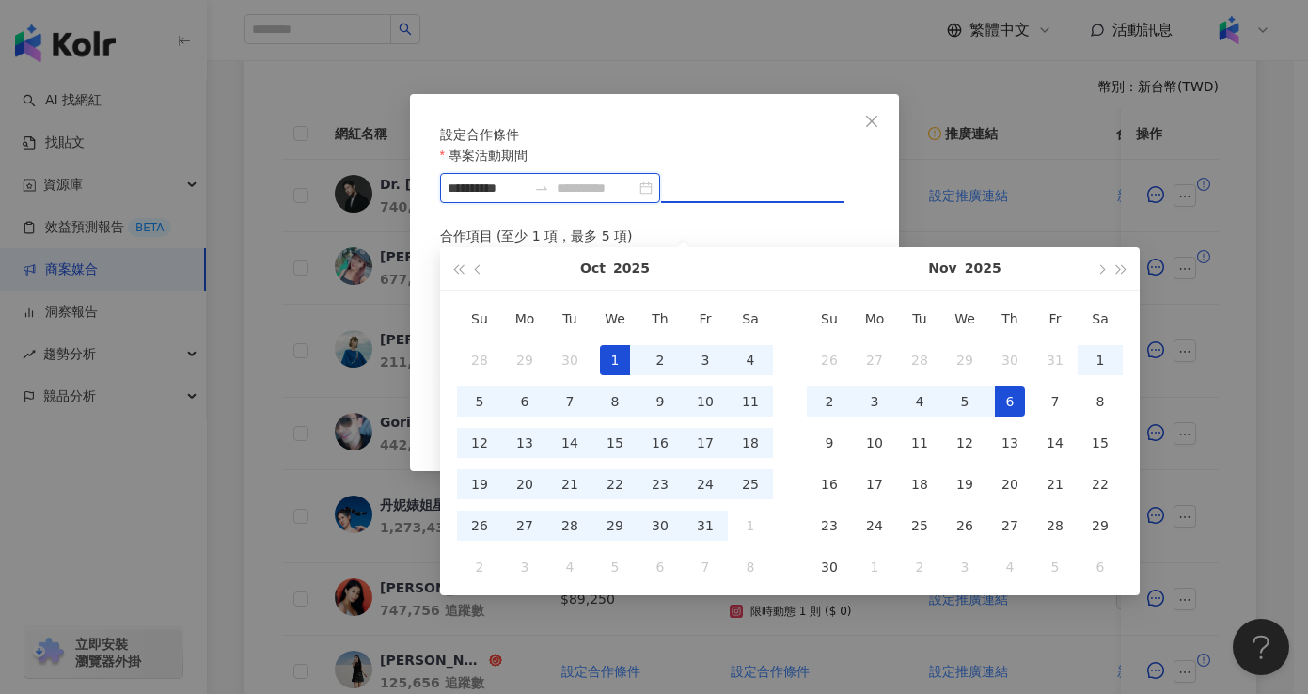
type input "**********"
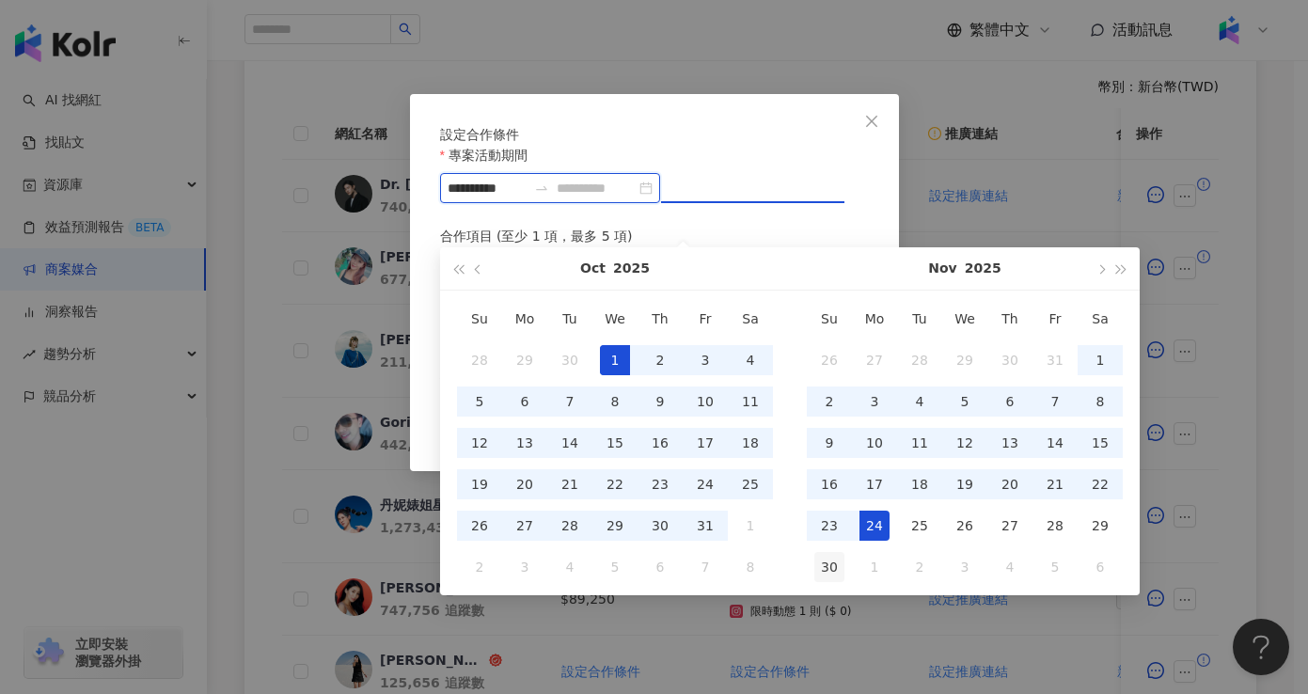
type input "**********"
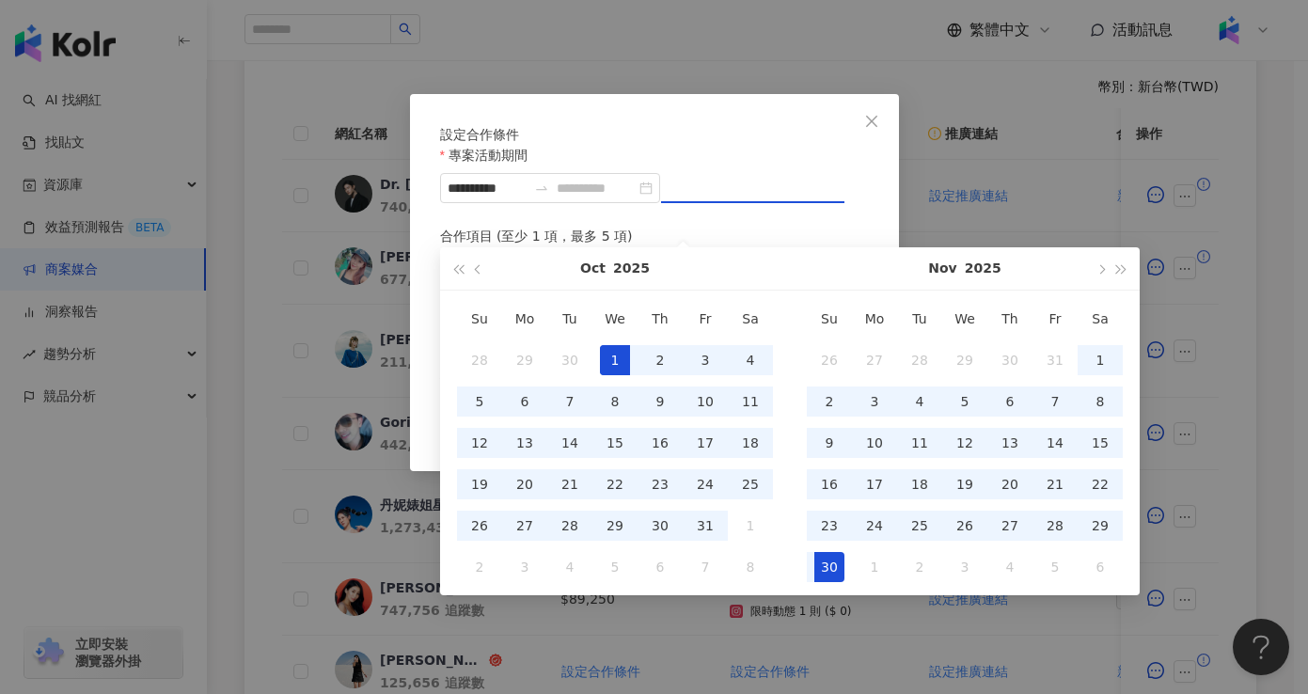
click at [829, 557] on div "30" at bounding box center [830, 567] width 30 height 30
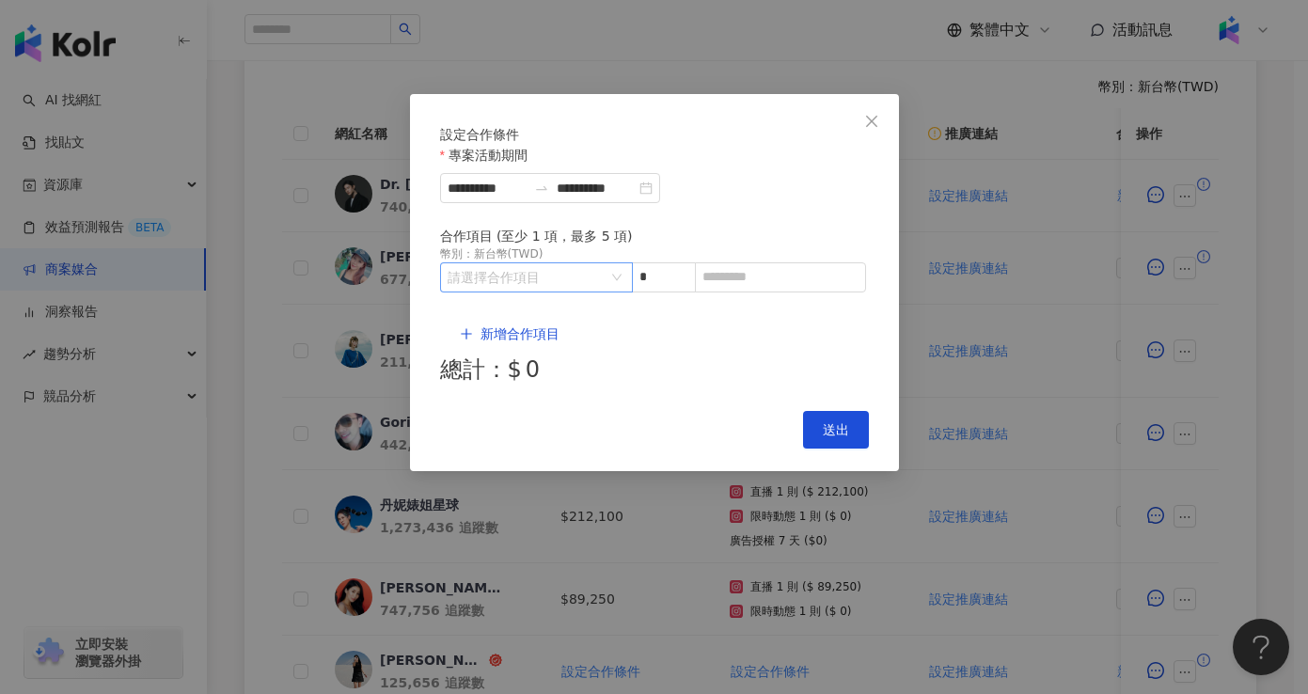
click at [524, 292] on input "search" at bounding box center [527, 277] width 158 height 28
click at [513, 382] on div "Instagram" at bounding box center [488, 383] width 67 height 21
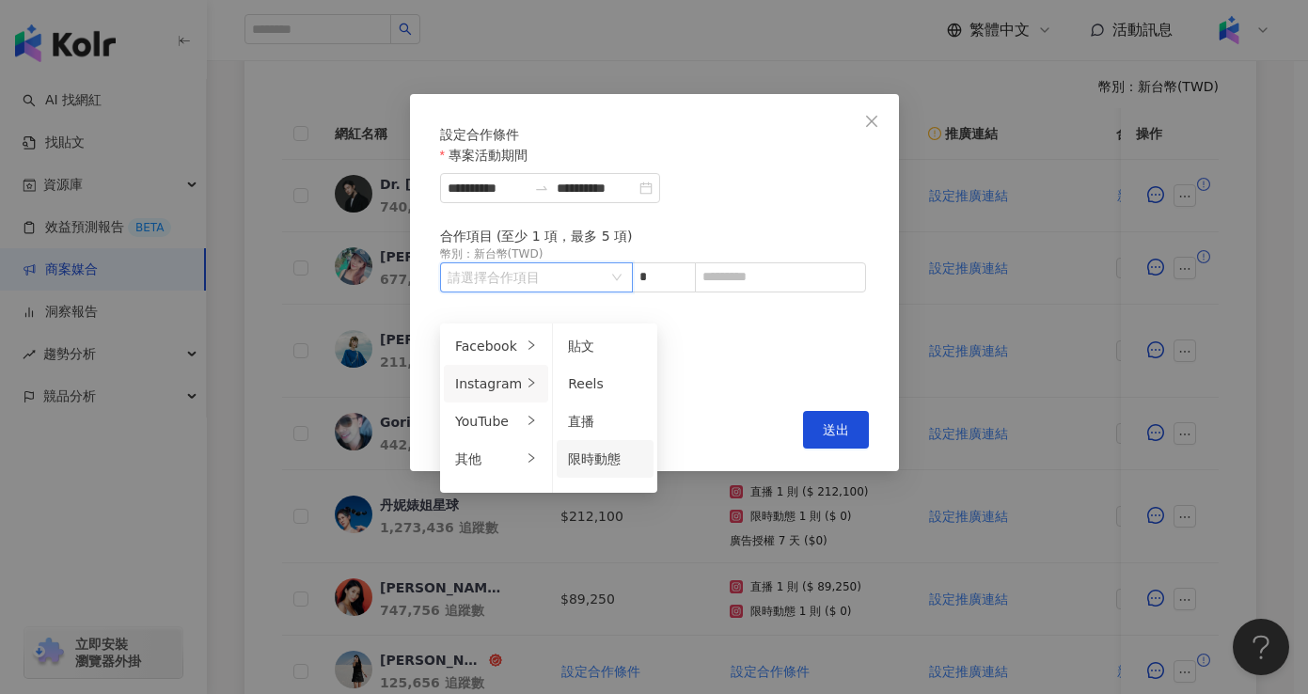
click at [600, 468] on div "限時動態" at bounding box center [605, 459] width 74 height 21
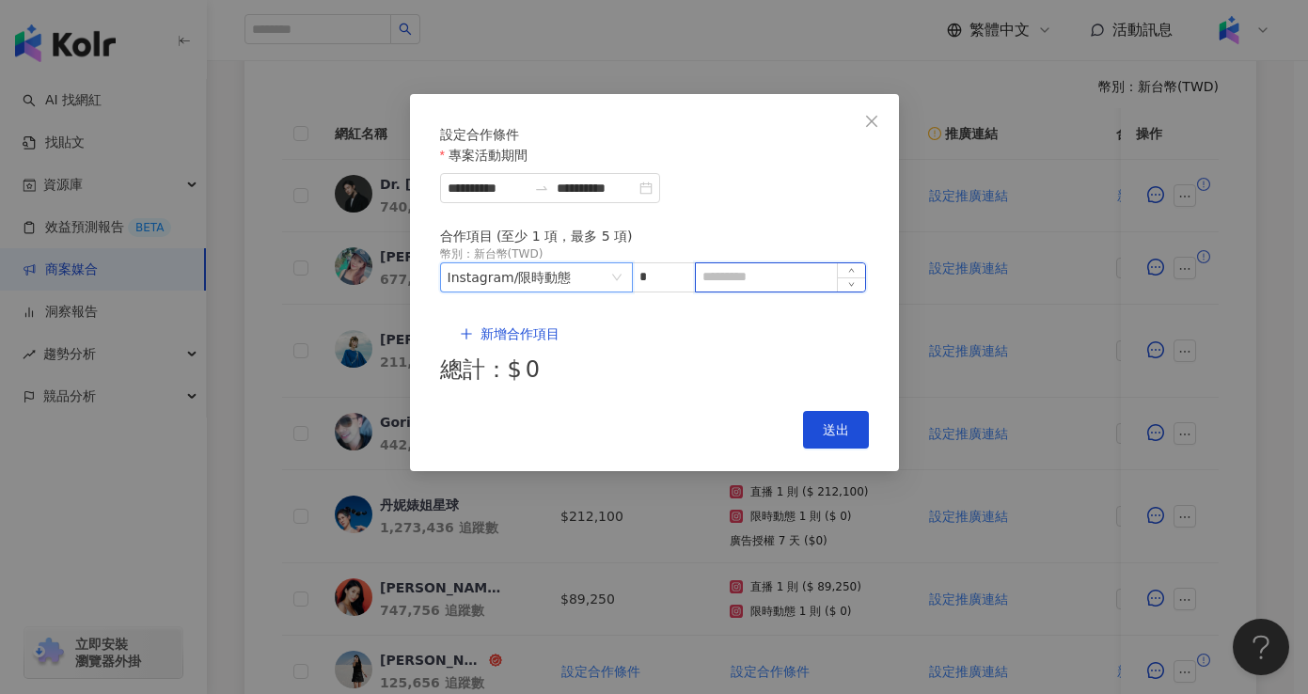
click at [752, 292] on input at bounding box center [780, 277] width 169 height 28
click at [754, 292] on input at bounding box center [780, 277] width 169 height 28
type input "*"
type input "*****"
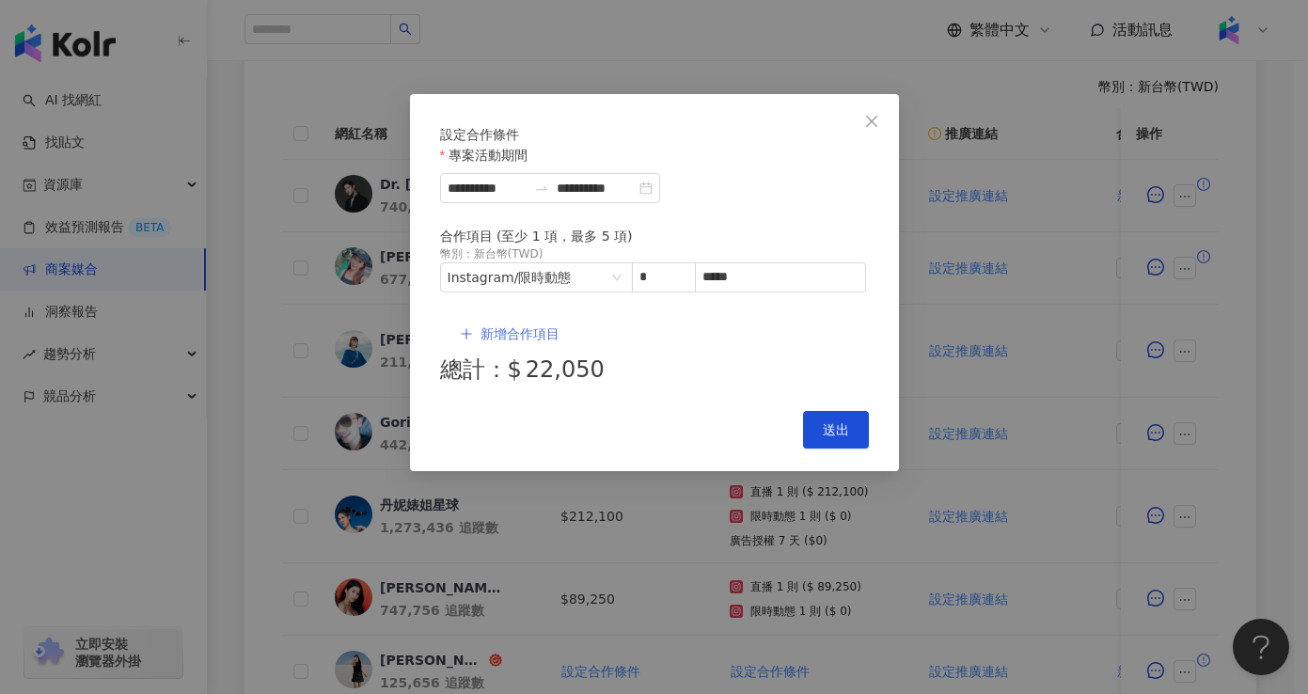
click at [481, 331] on span "新增合作項目" at bounding box center [520, 333] width 79 height 15
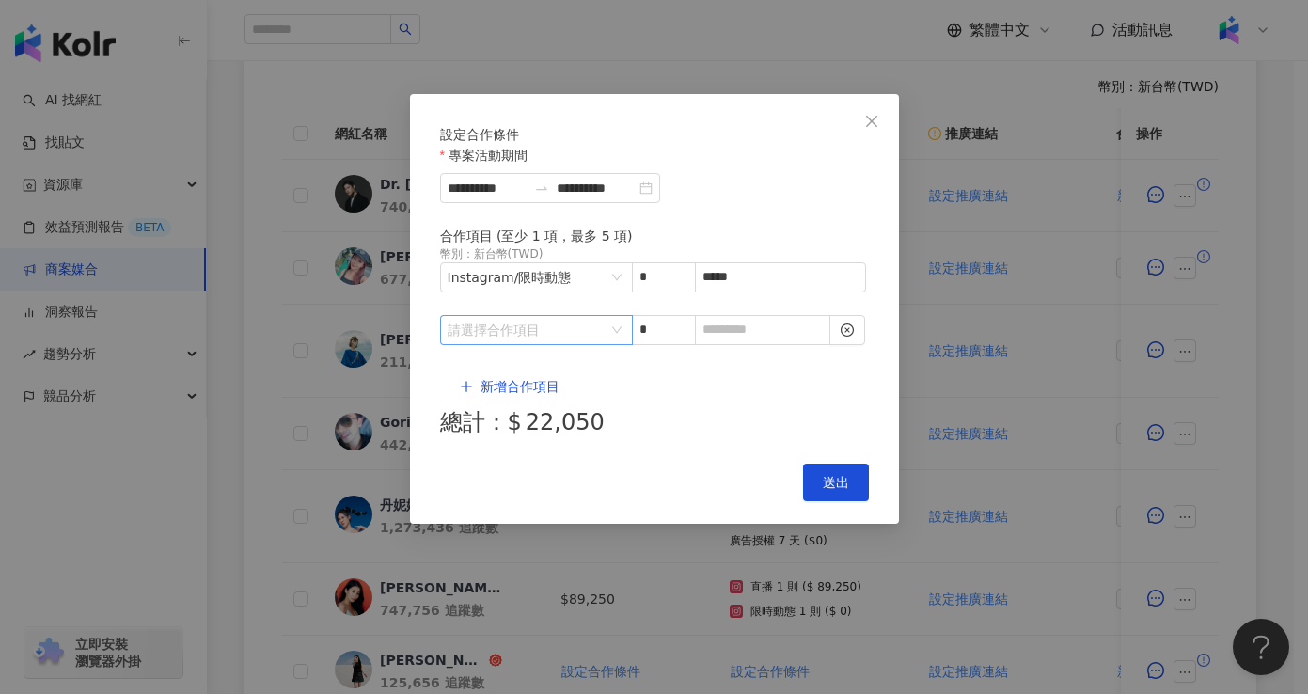
click at [496, 339] on input "search" at bounding box center [527, 330] width 158 height 28
click at [510, 495] on div "其他" at bounding box center [488, 493] width 67 height 21
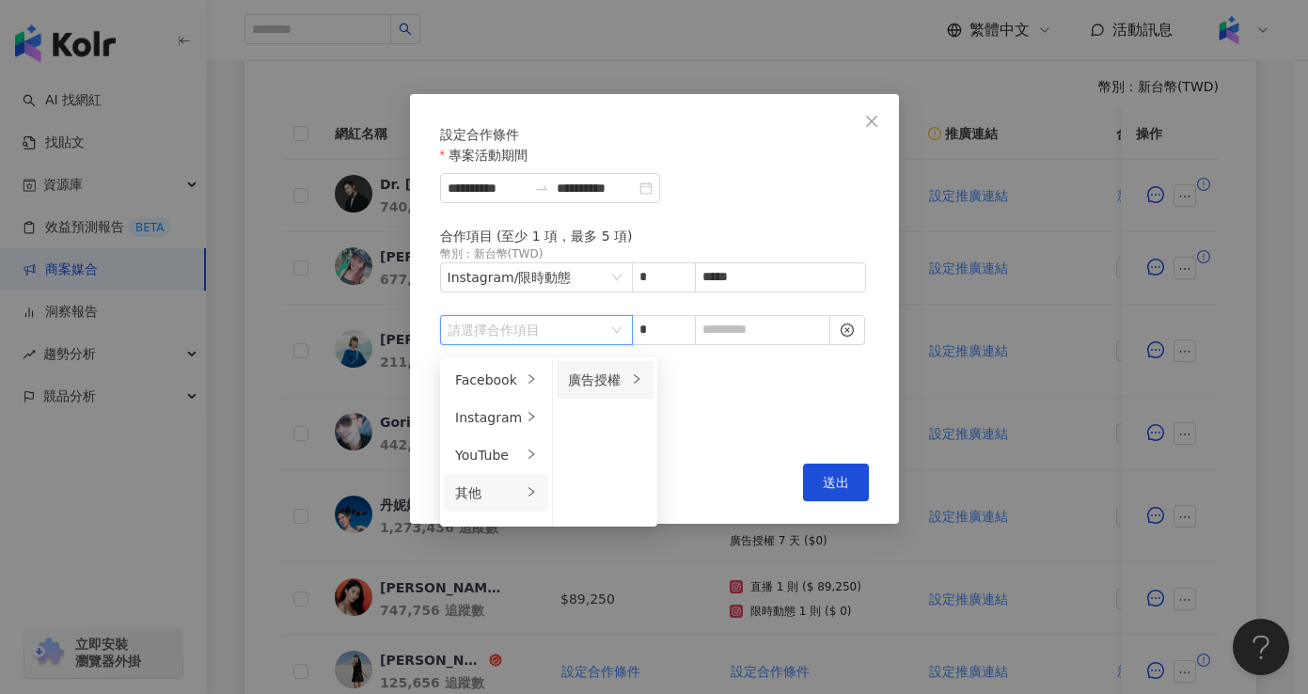
click at [595, 383] on div "廣告授權" at bounding box center [597, 380] width 59 height 21
click at [715, 388] on div "7 天" at bounding box center [710, 380] width 74 height 21
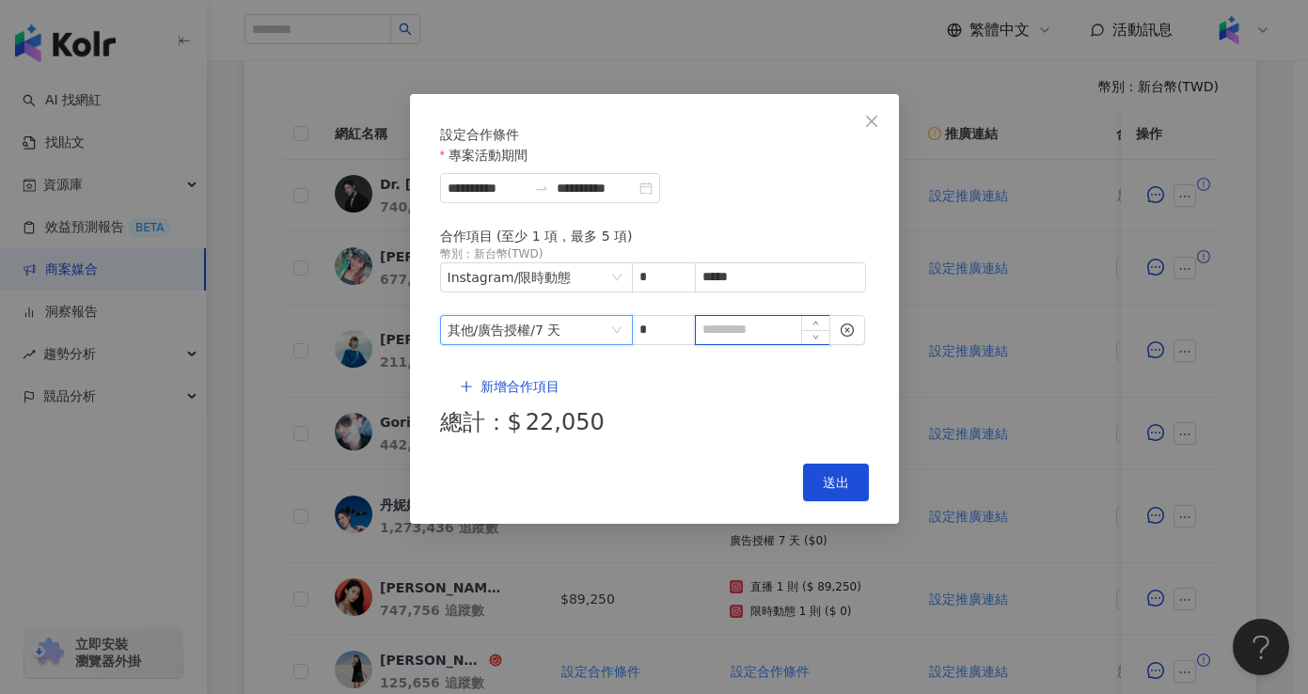
click at [754, 340] on input at bounding box center [763, 330] width 134 height 28
type input "*"
click at [720, 464] on div "Cancel 送出" at bounding box center [654, 483] width 429 height 38
click at [822, 464] on button "送出" at bounding box center [836, 483] width 66 height 38
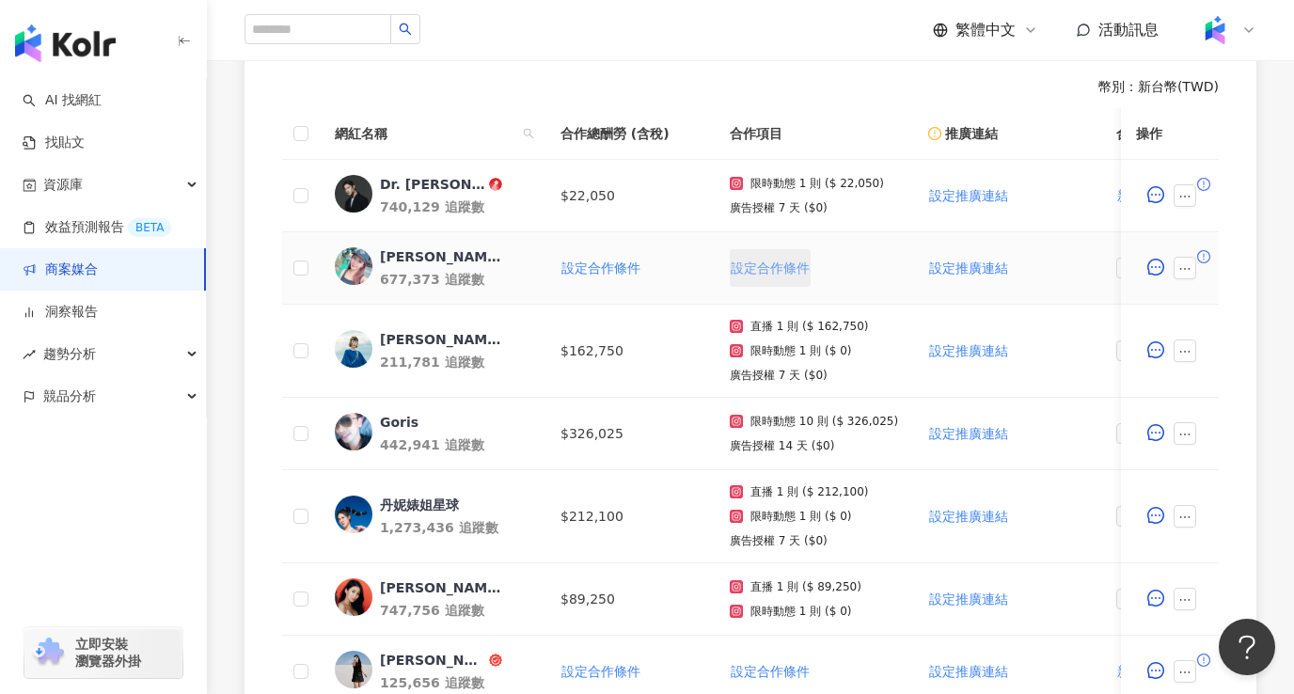
click at [773, 274] on span "設定合作條件" at bounding box center [770, 268] width 79 height 15
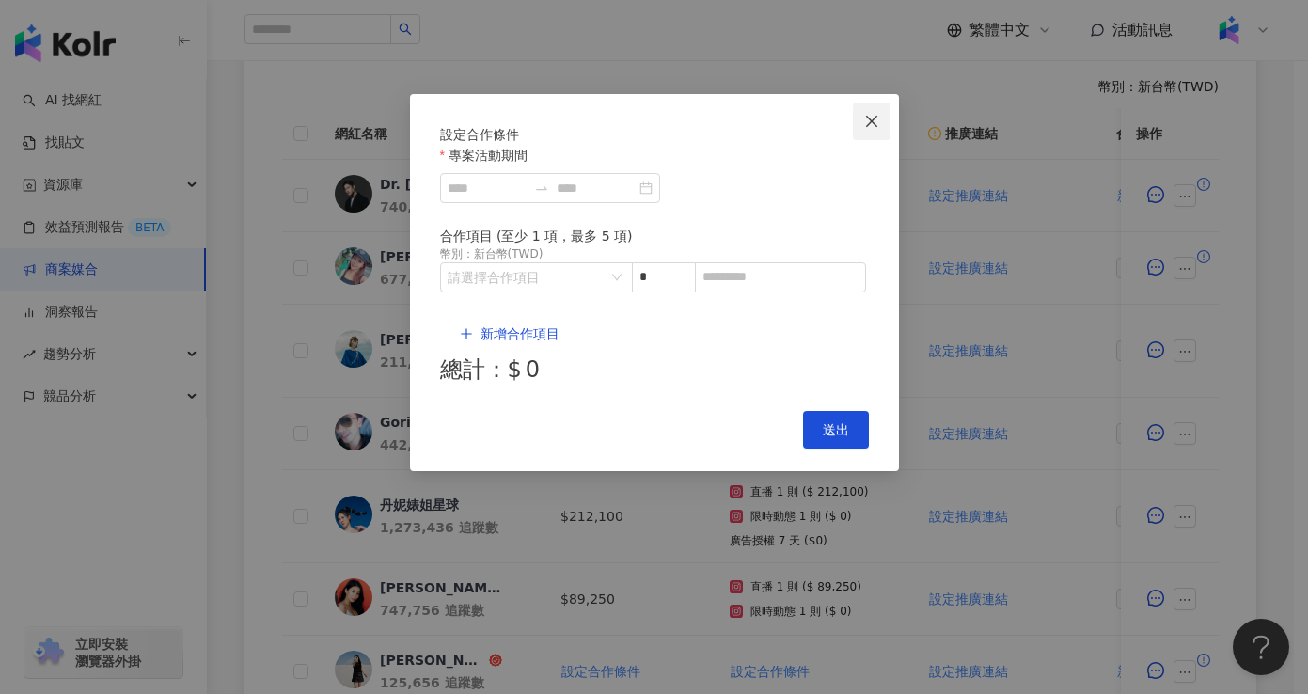
click at [863, 122] on span "Close" at bounding box center [872, 121] width 38 height 15
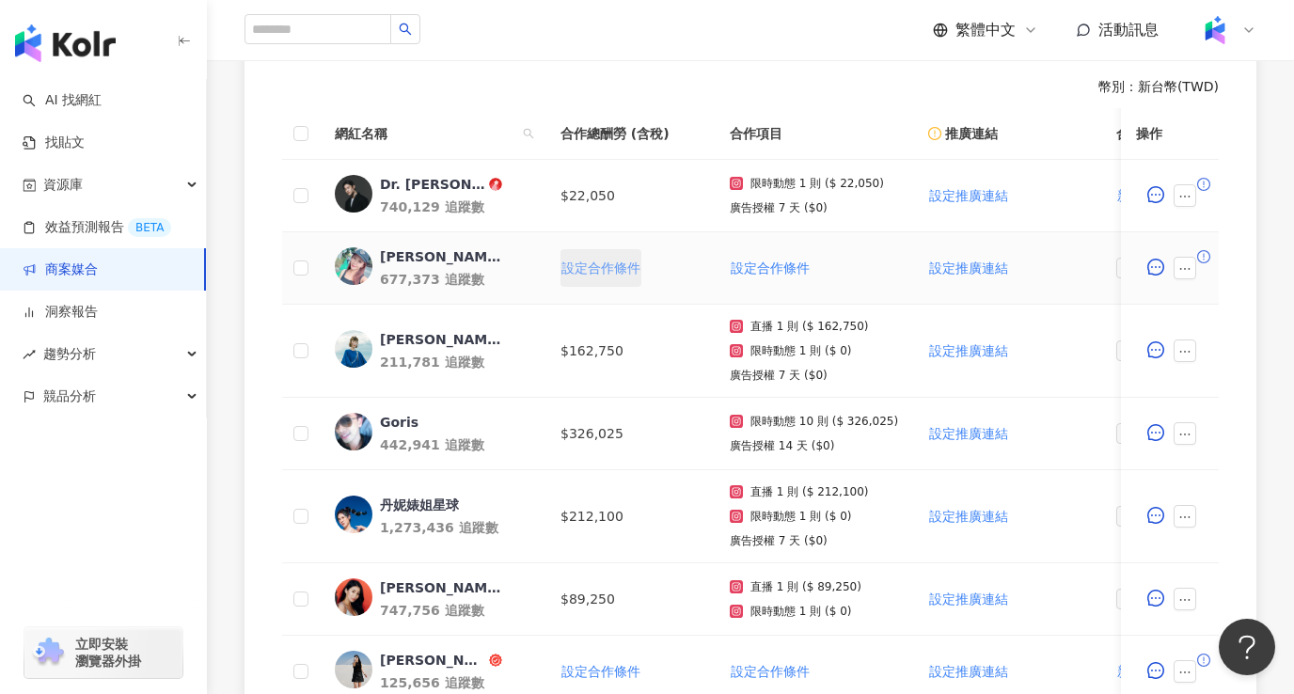
click at [623, 261] on span "設定合作條件" at bounding box center [601, 268] width 79 height 15
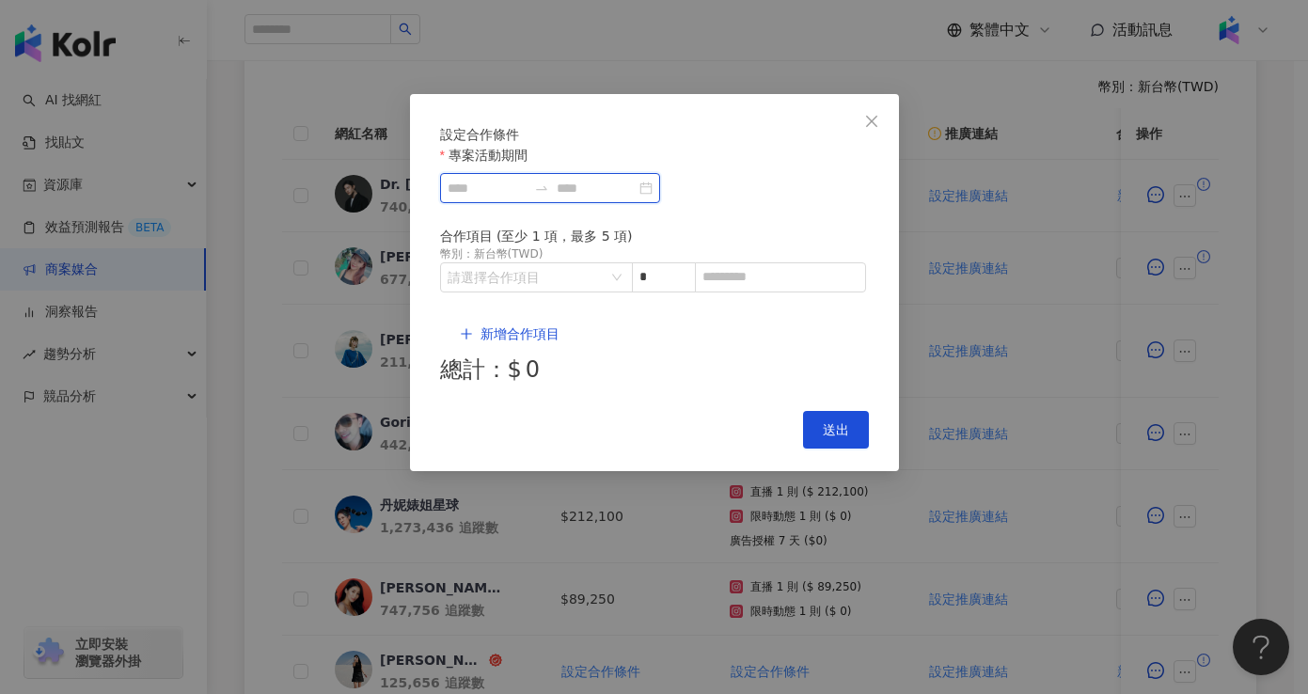
click at [527, 198] on input "專案活動期間" at bounding box center [487, 188] width 79 height 21
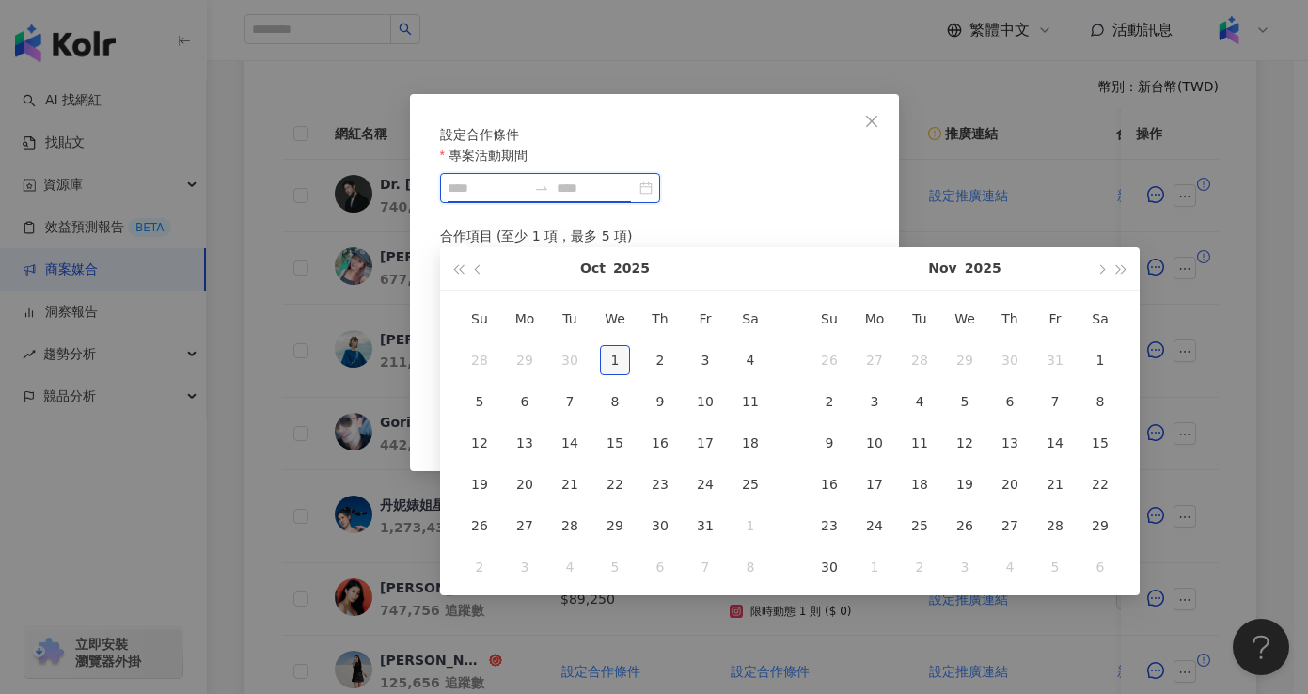
type input "**********"
click at [618, 352] on div "1" at bounding box center [615, 360] width 30 height 30
type input "**********"
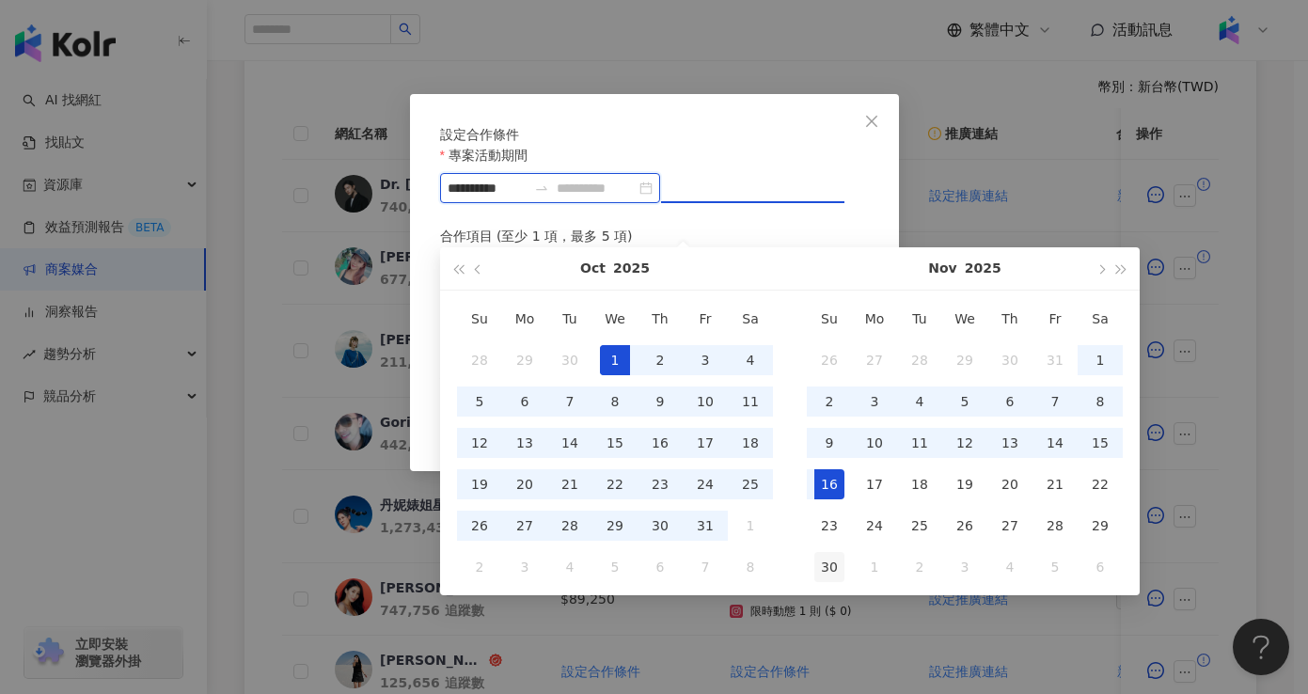
type input "**********"
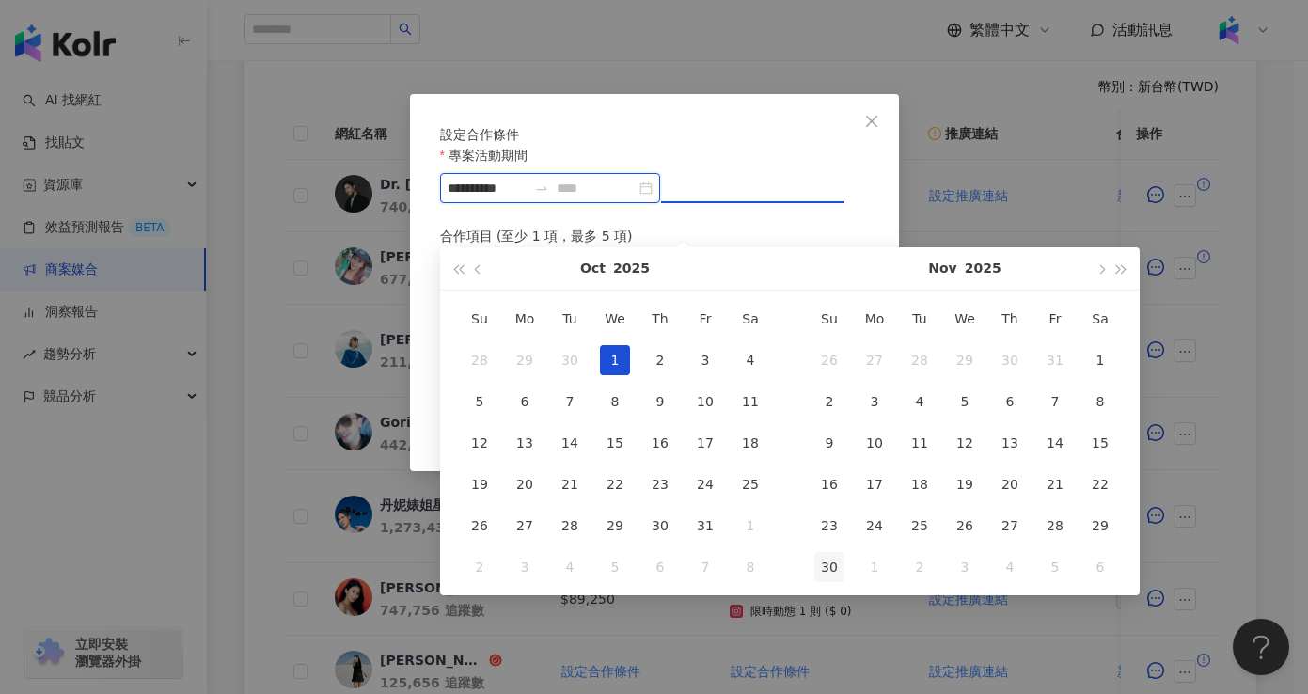
type input "**********"
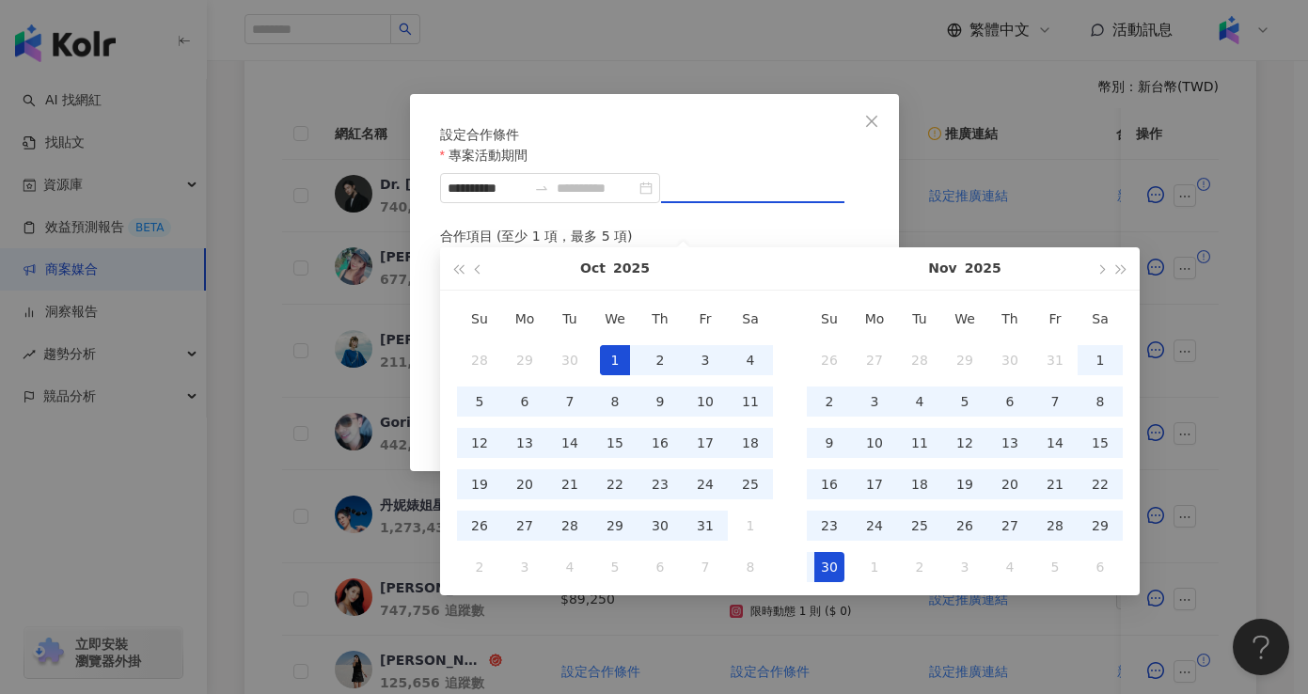
click at [834, 565] on div "30" at bounding box center [830, 567] width 30 height 30
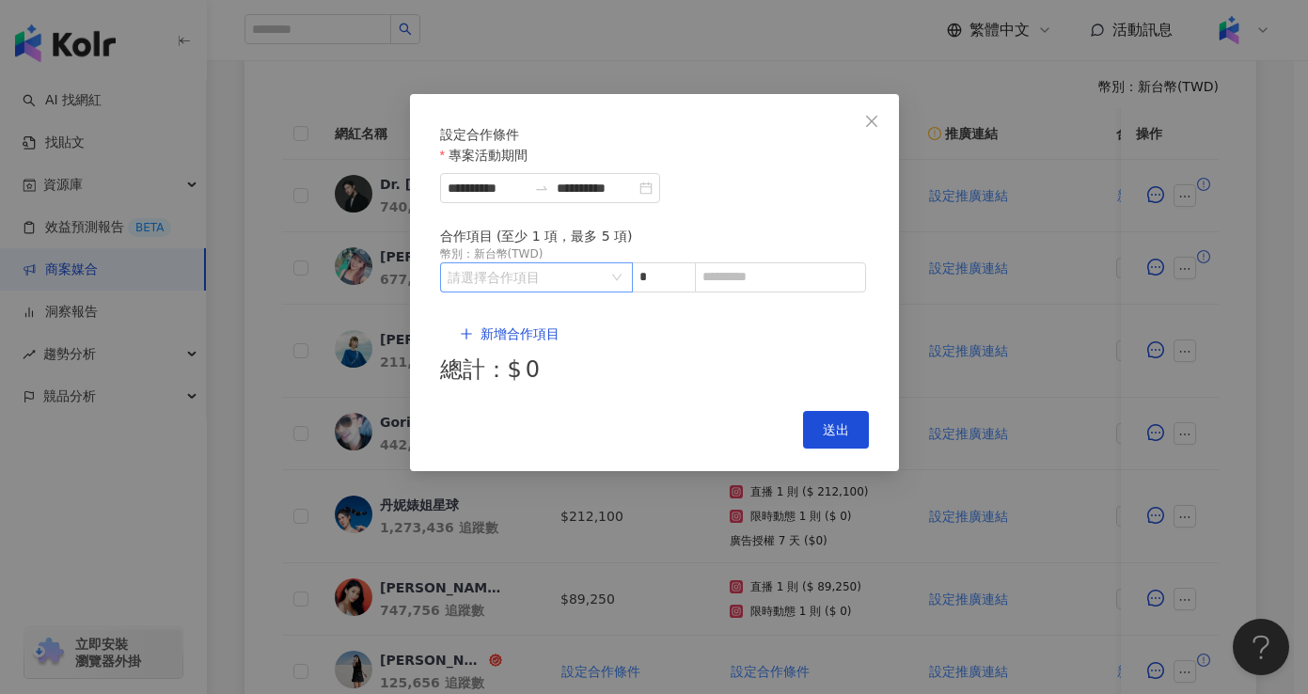
click at [625, 293] on div "請選擇合作項目" at bounding box center [536, 277] width 193 height 30
click at [526, 345] on icon "right" at bounding box center [531, 345] width 11 height 11
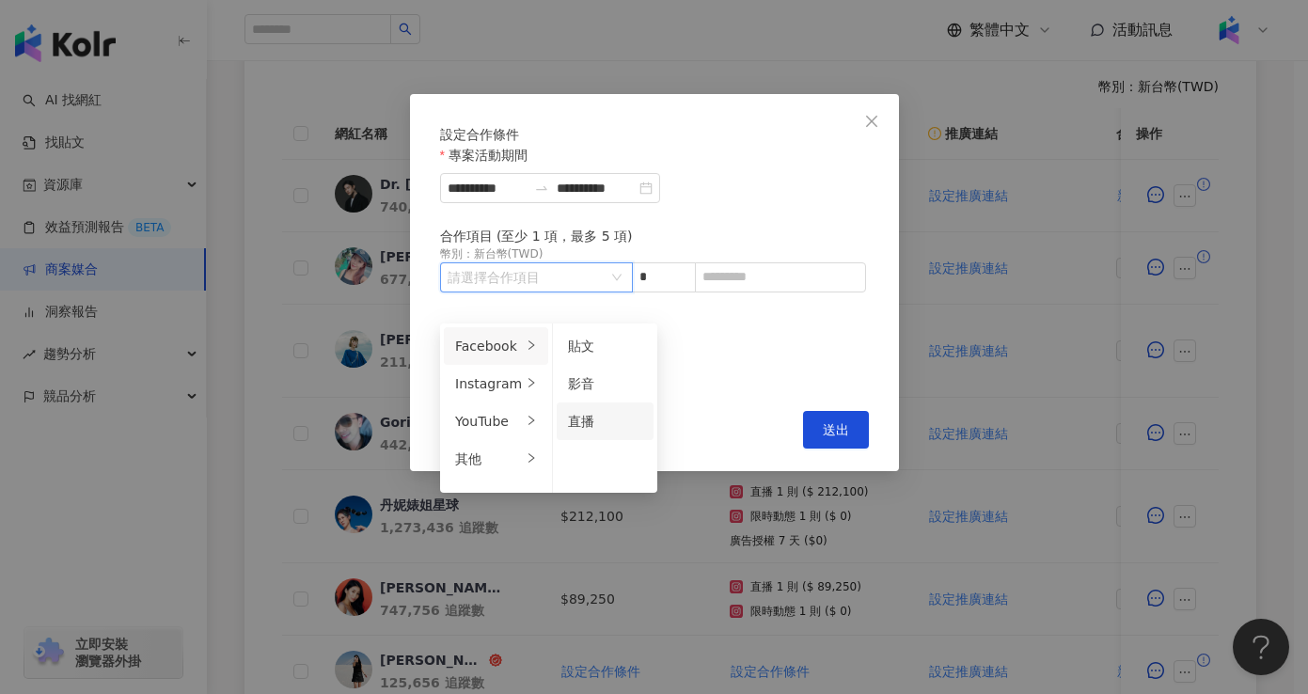
click at [615, 426] on div "直播" at bounding box center [605, 421] width 74 height 21
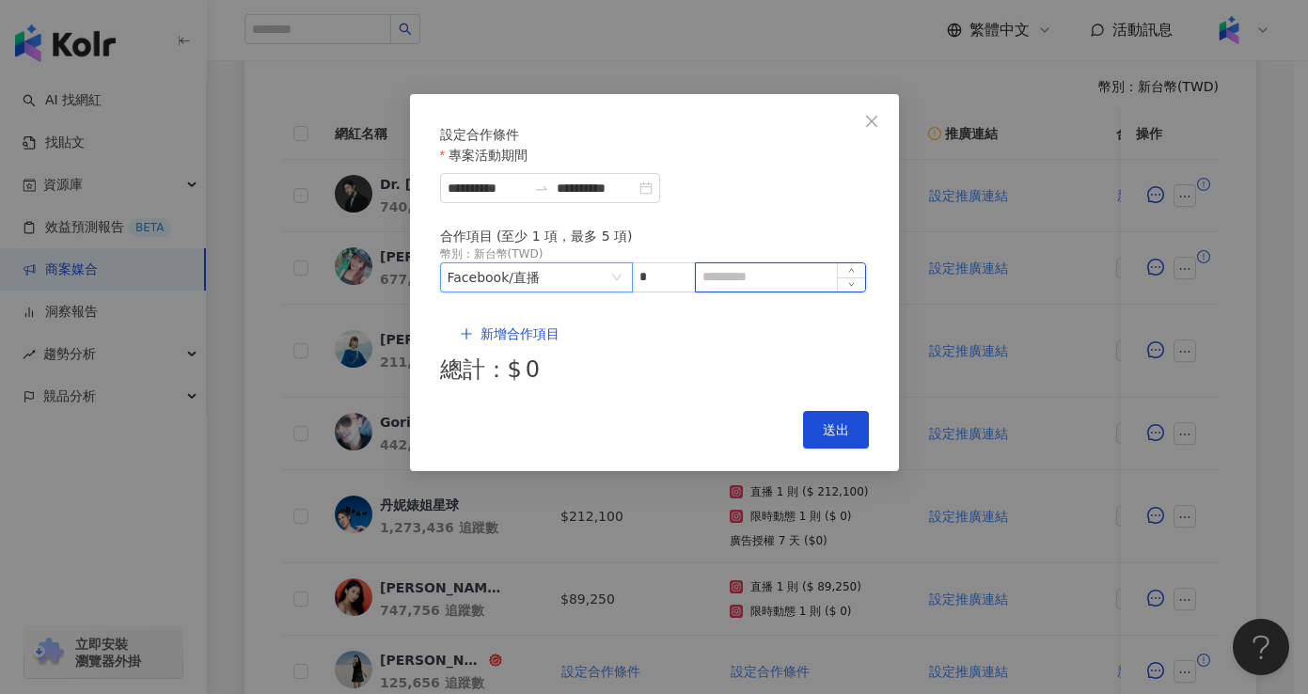
click at [722, 292] on input at bounding box center [780, 277] width 169 height 28
click at [730, 292] on input at bounding box center [780, 277] width 169 height 28
type input "******"
click at [524, 326] on span "新增合作項目" at bounding box center [520, 333] width 79 height 15
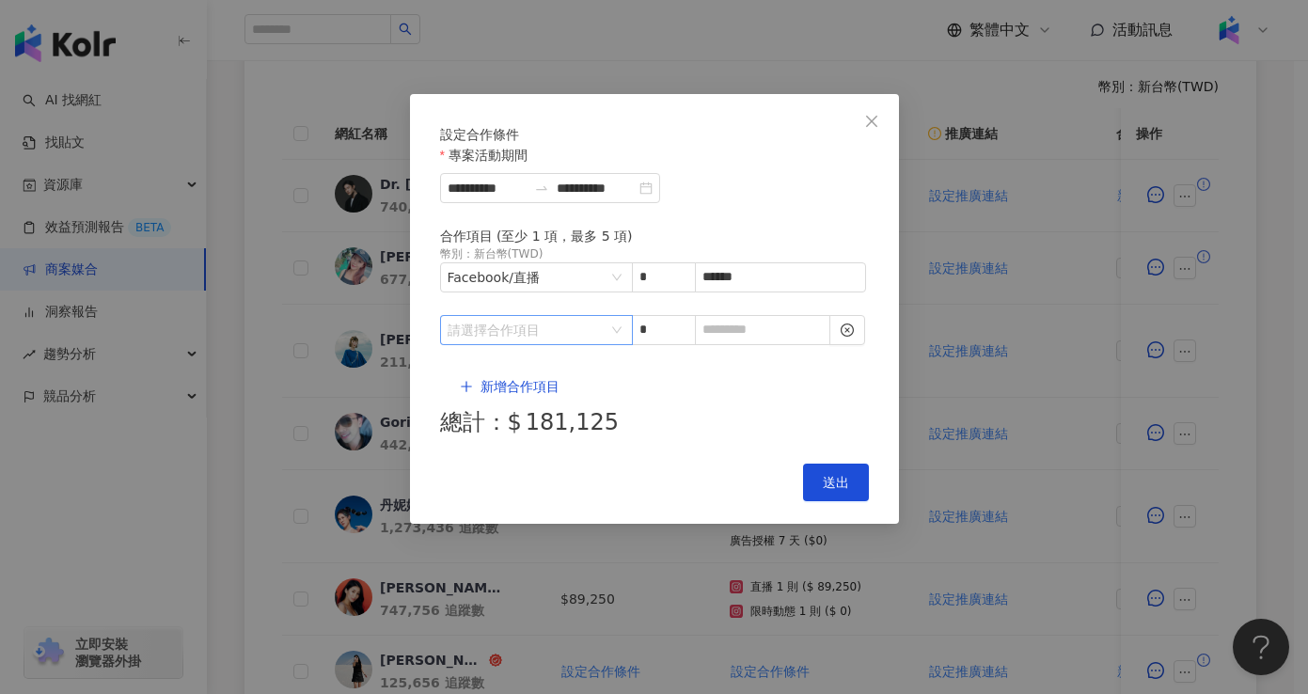
click at [574, 341] on input "search" at bounding box center [527, 330] width 158 height 28
click at [526, 418] on icon "right" at bounding box center [531, 416] width 11 height 11
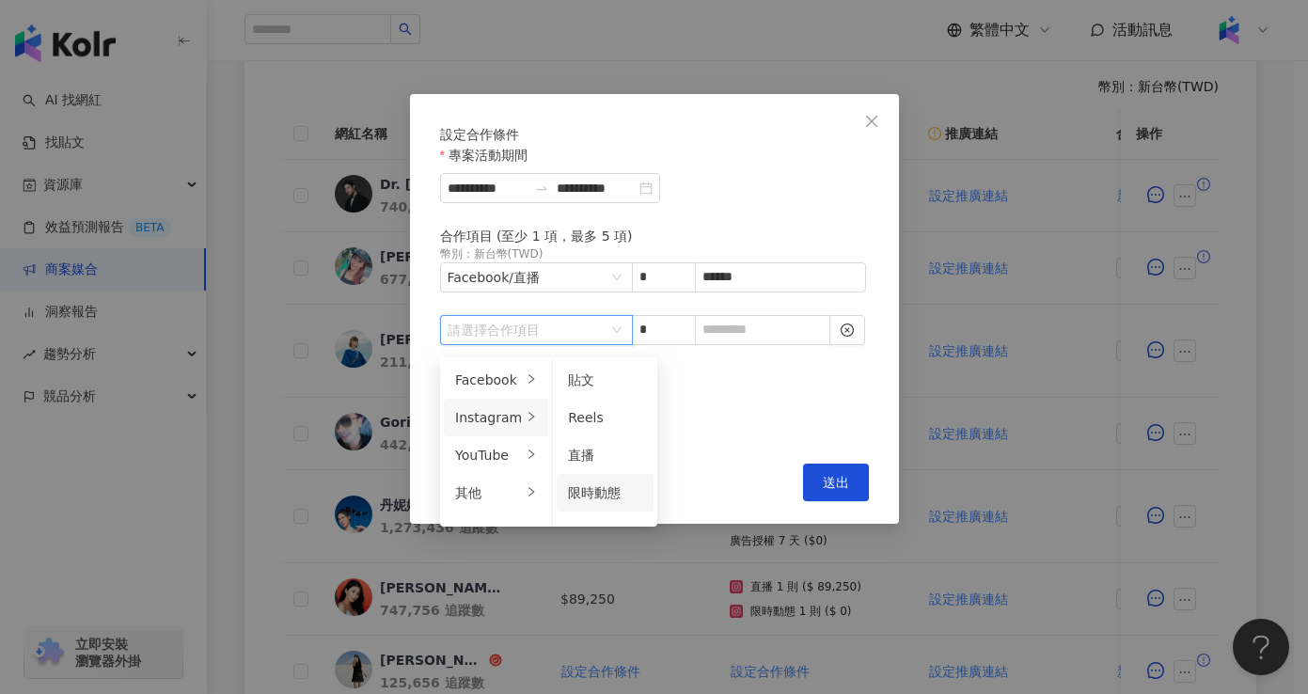
click at [615, 489] on div "限時動態" at bounding box center [605, 493] width 74 height 21
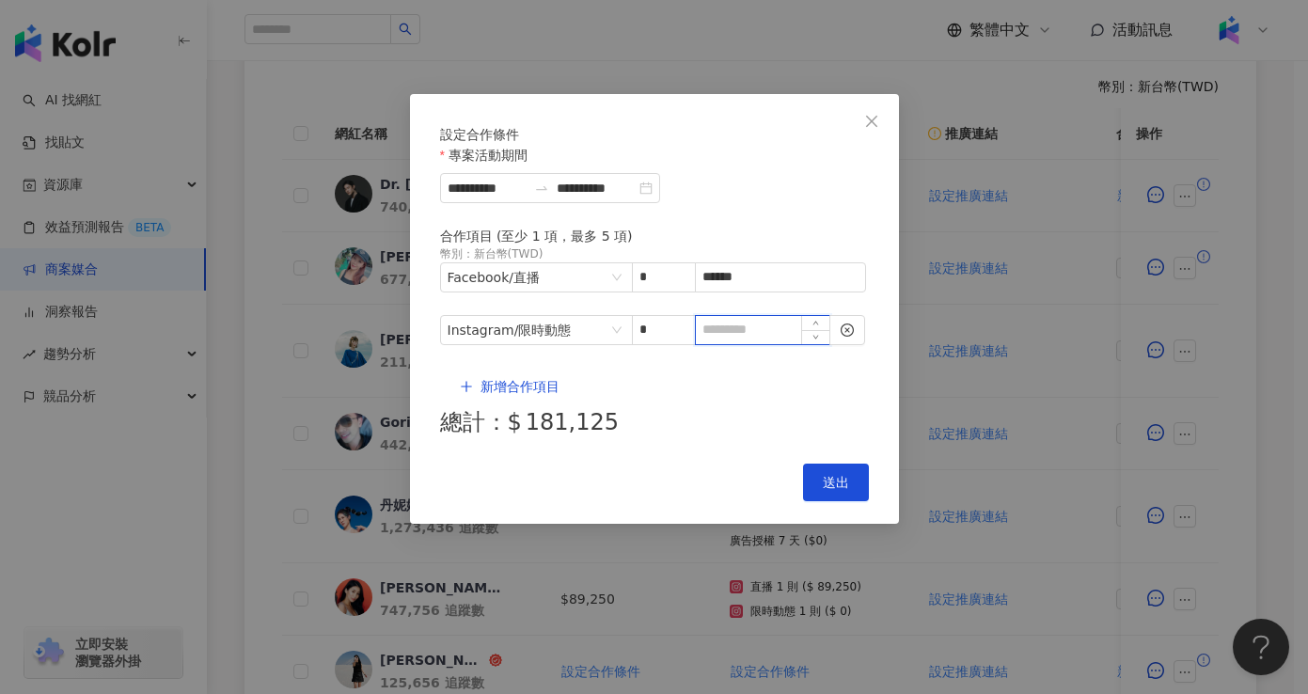
click at [782, 344] on input at bounding box center [763, 330] width 134 height 28
type input "*"
click at [508, 379] on span "新增合作項目" at bounding box center [520, 386] width 79 height 15
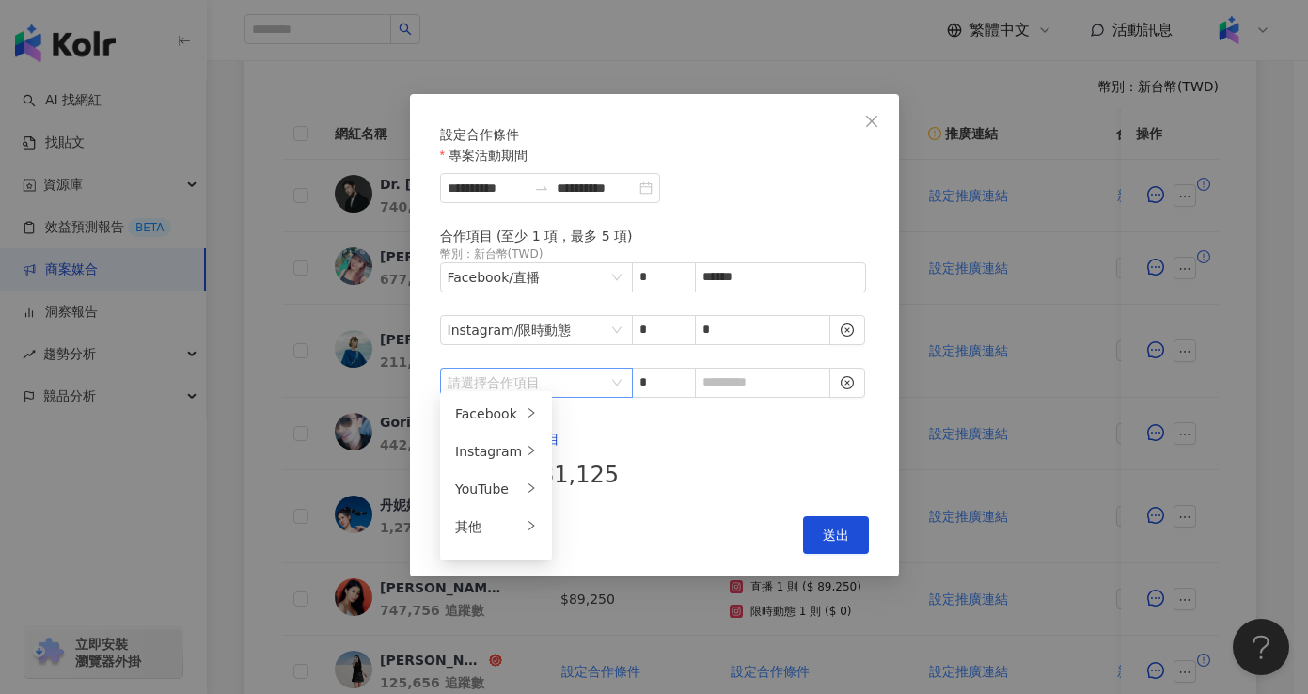
click at [613, 373] on div "請選擇合作項目" at bounding box center [536, 383] width 193 height 30
click at [495, 538] on li "其他" at bounding box center [496, 527] width 104 height 38
click at [598, 422] on div "廣告授權" at bounding box center [597, 414] width 59 height 21
click at [706, 450] on div "14 天" at bounding box center [710, 451] width 74 height 21
click at [742, 428] on div "**********" at bounding box center [654, 335] width 489 height 483
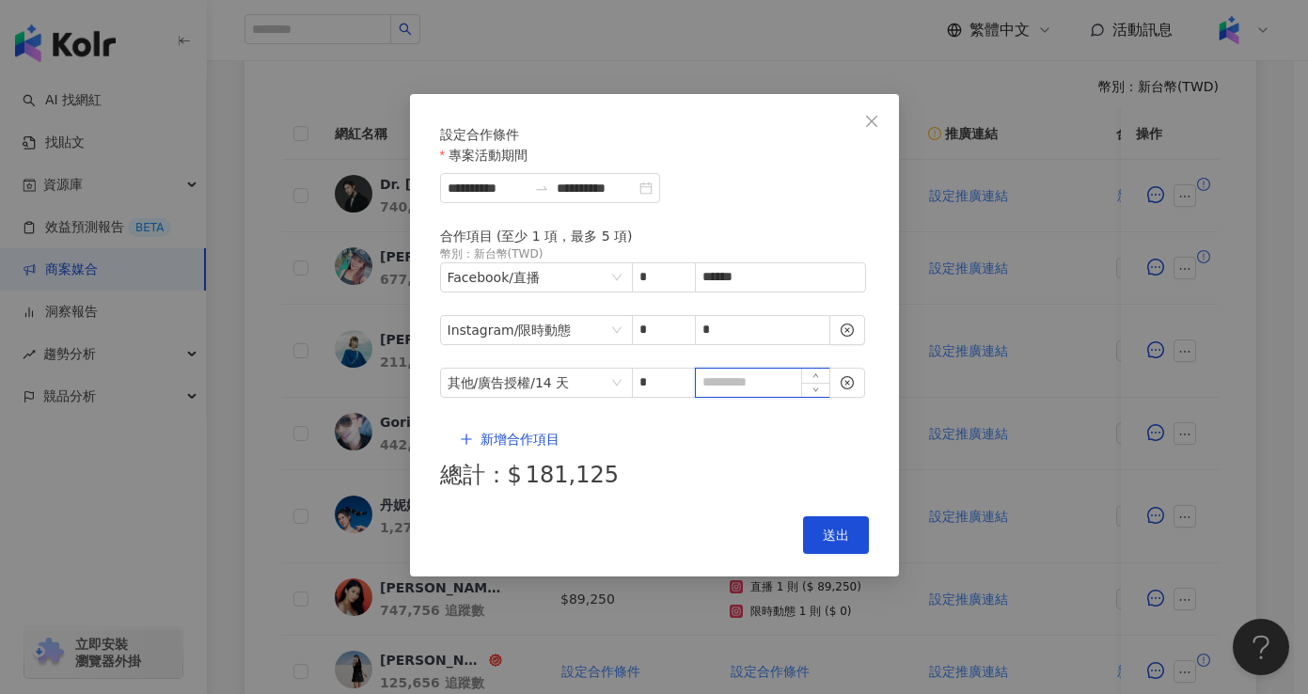
click at [732, 369] on input at bounding box center [763, 383] width 134 height 28
type input "*"
click at [839, 528] on span "送出" at bounding box center [836, 535] width 26 height 15
